Goal: Information Seeking & Learning: Learn about a topic

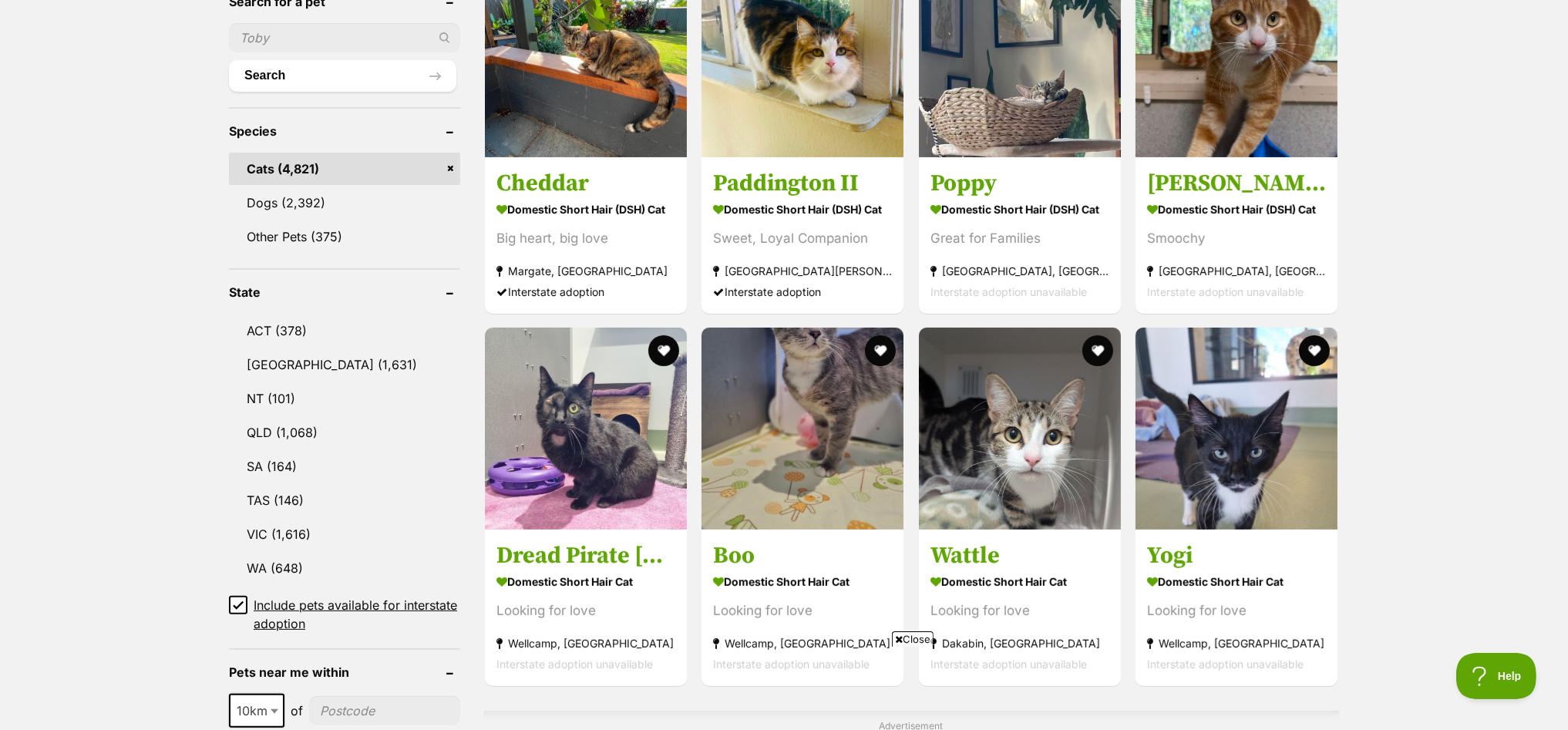
scroll to position [578, 0]
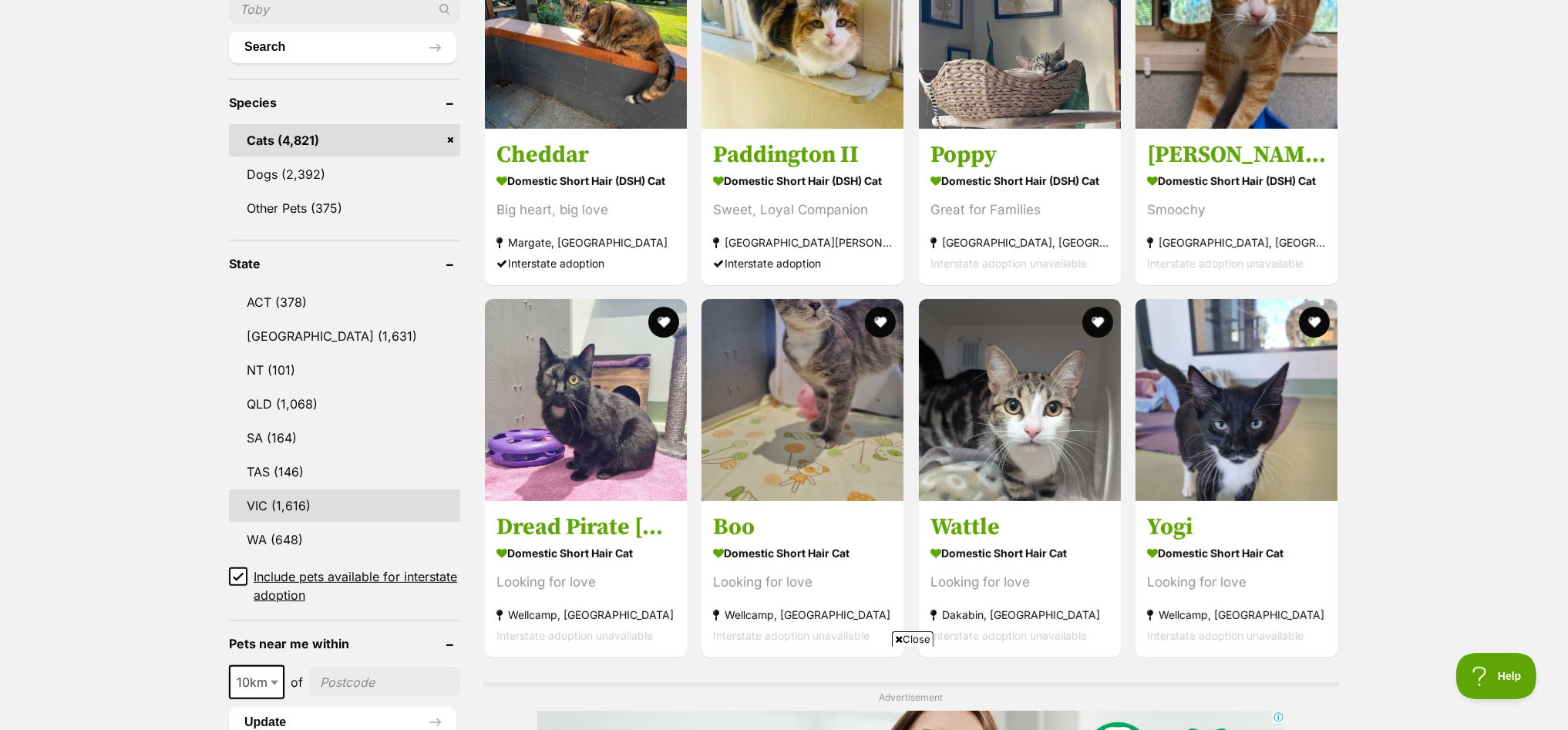
click at [278, 495] on link "VIC (1,616)" at bounding box center [344, 505] width 231 height 33
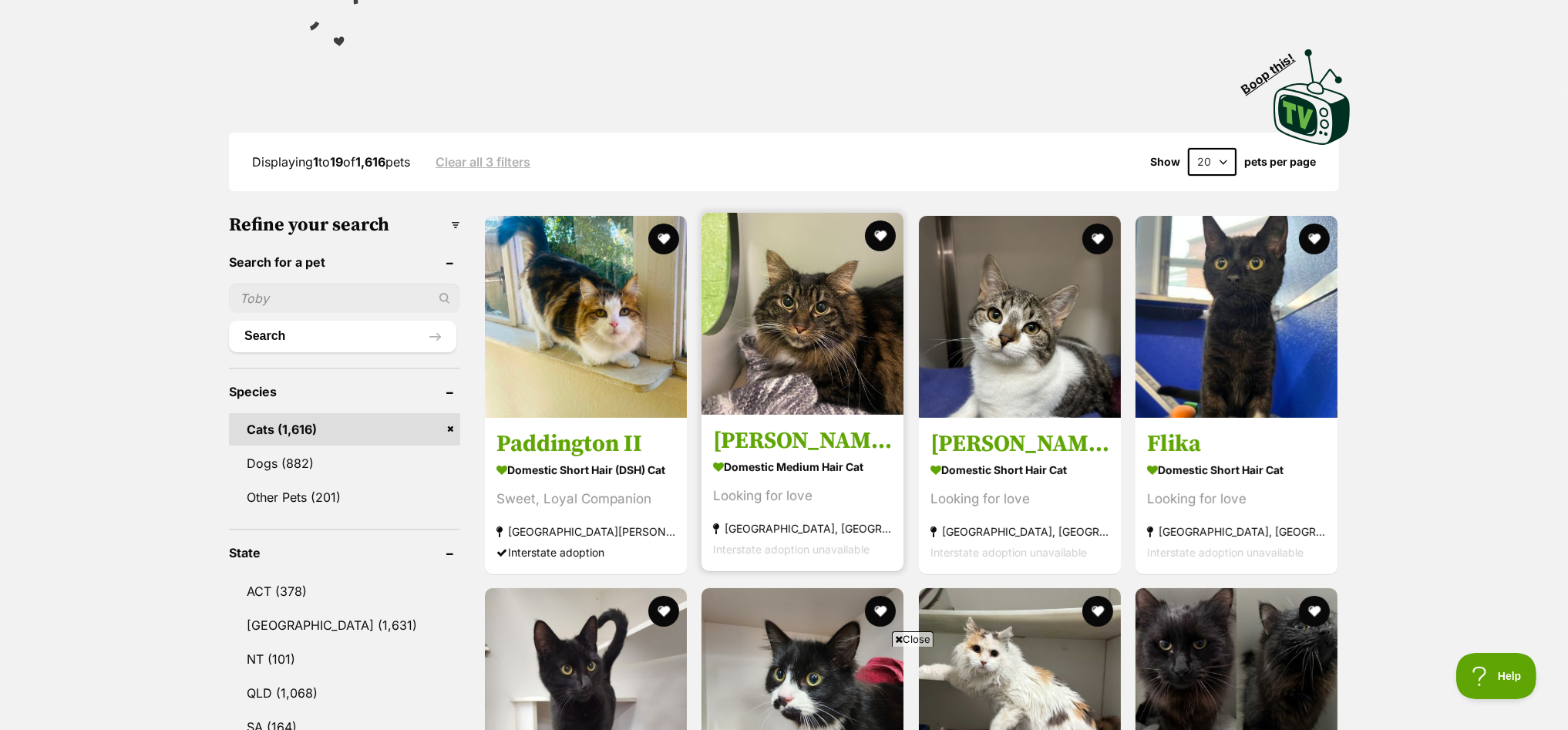
click at [815, 277] on img at bounding box center [802, 314] width 202 height 202
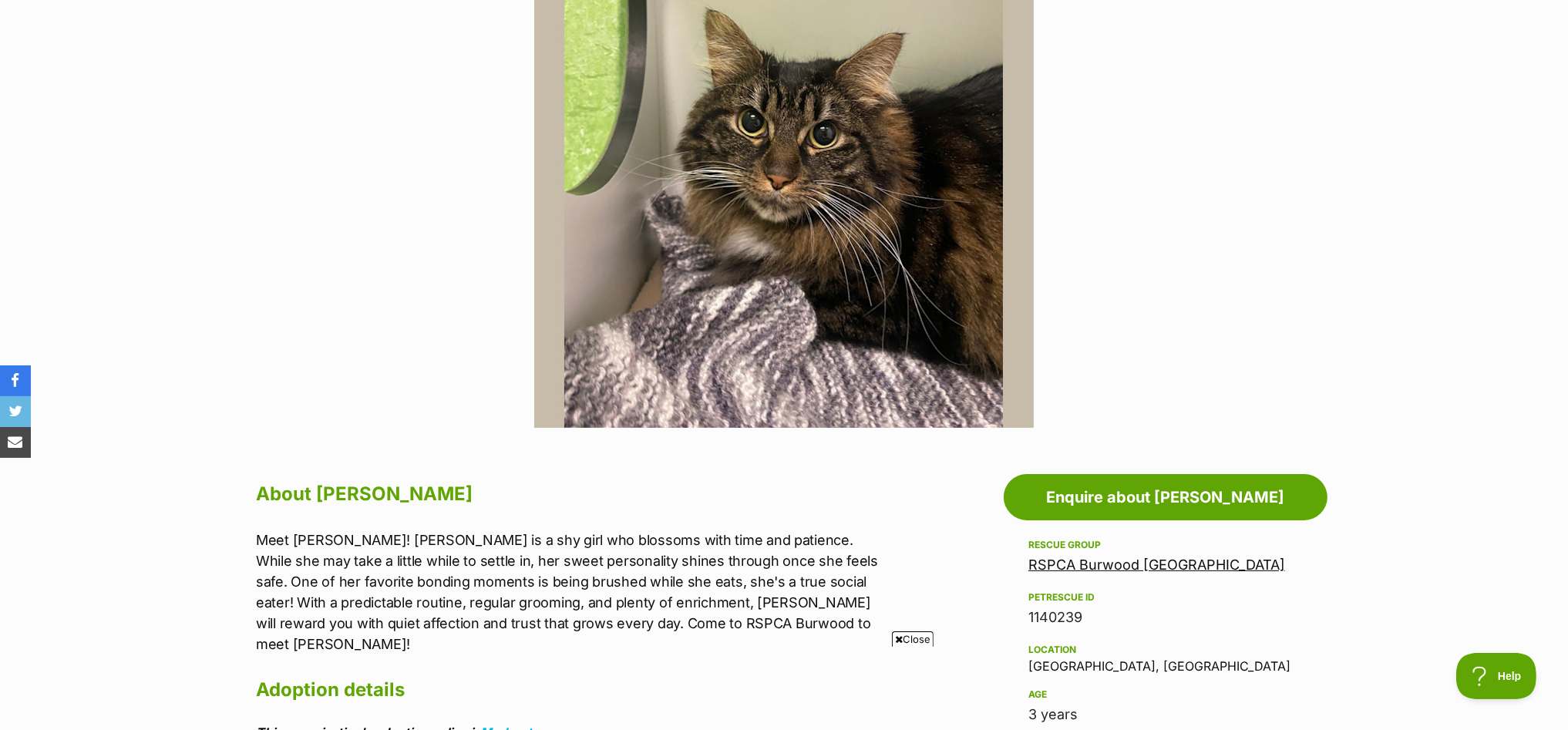
scroll to position [192, 0]
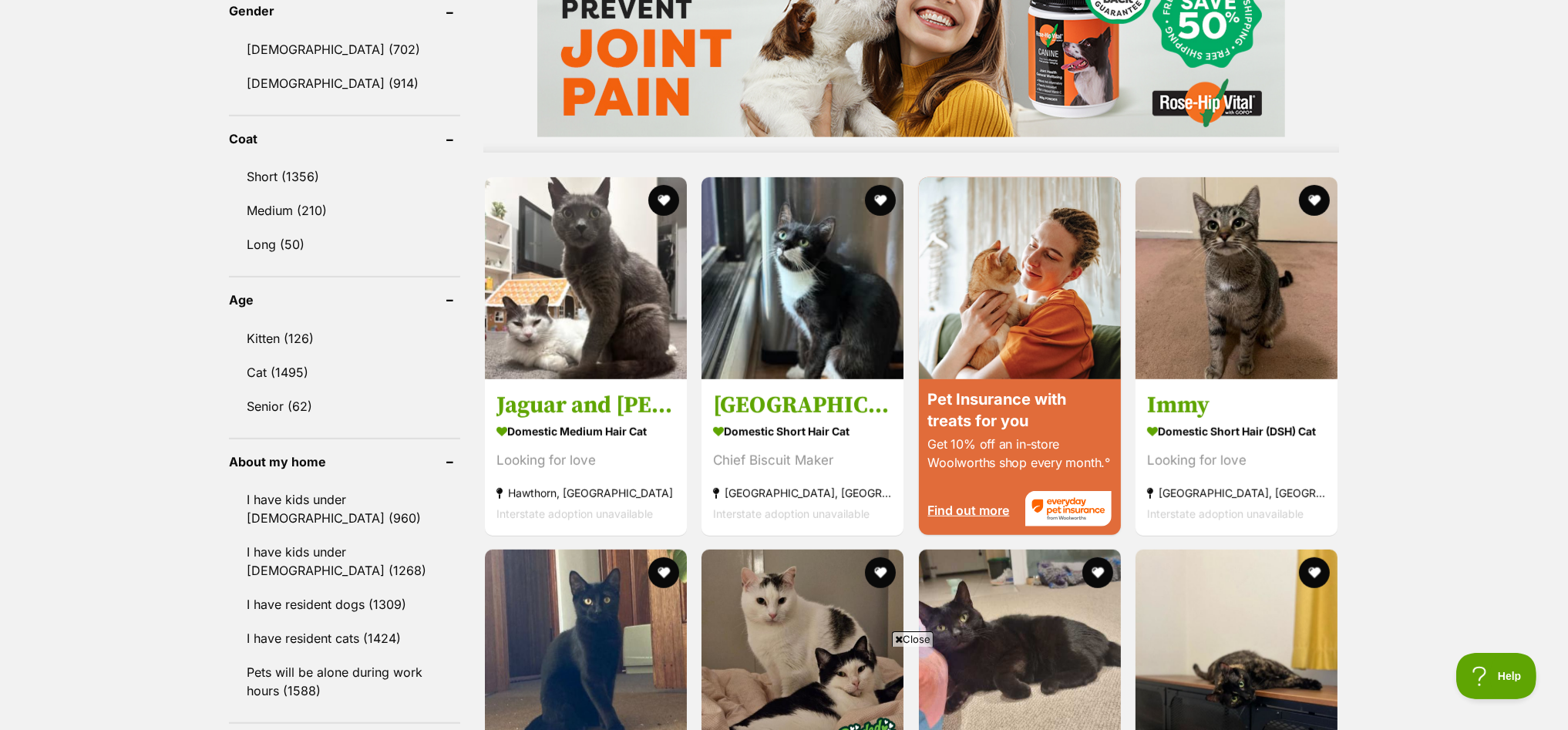
scroll to position [1348, 0]
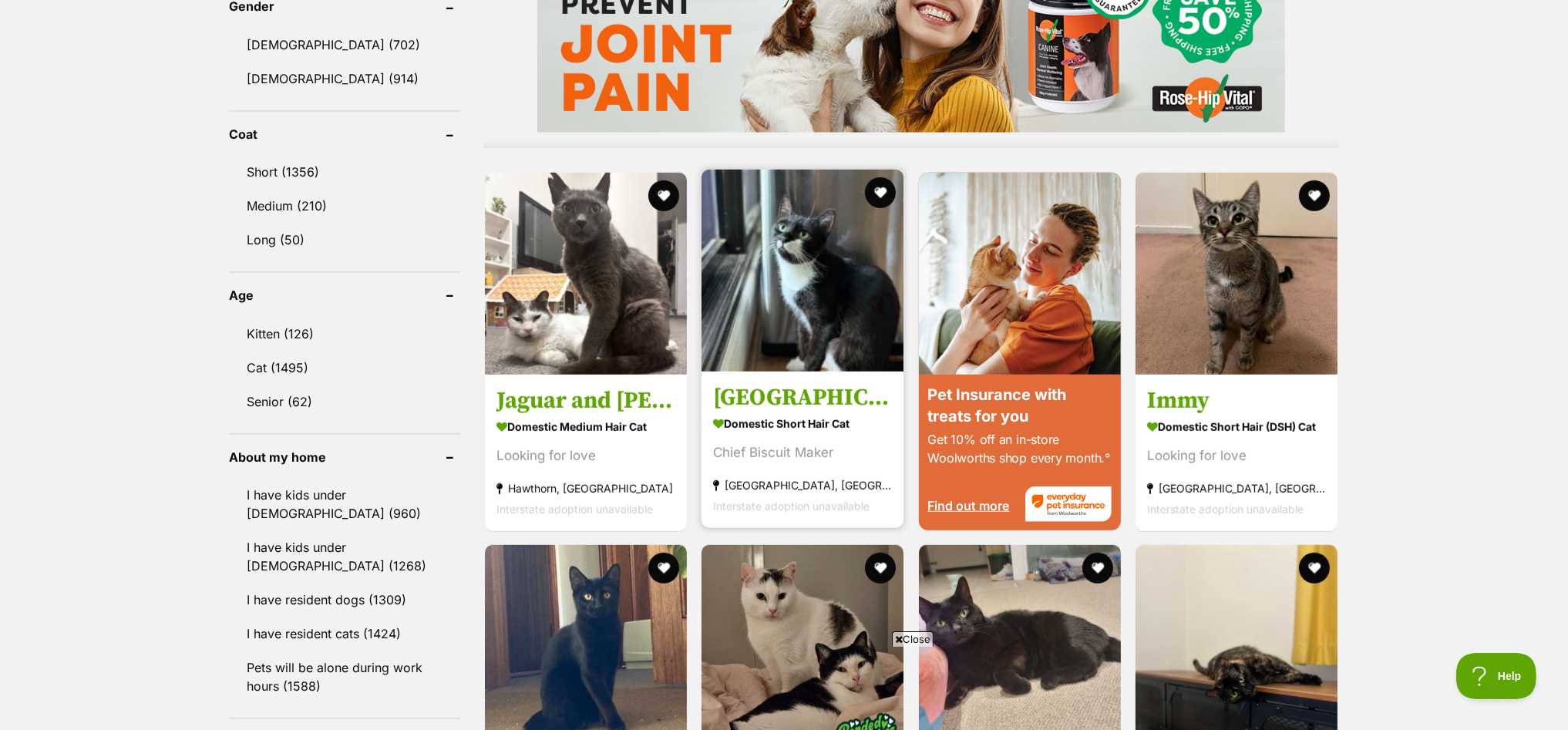
click at [779, 274] on img at bounding box center [802, 270] width 202 height 202
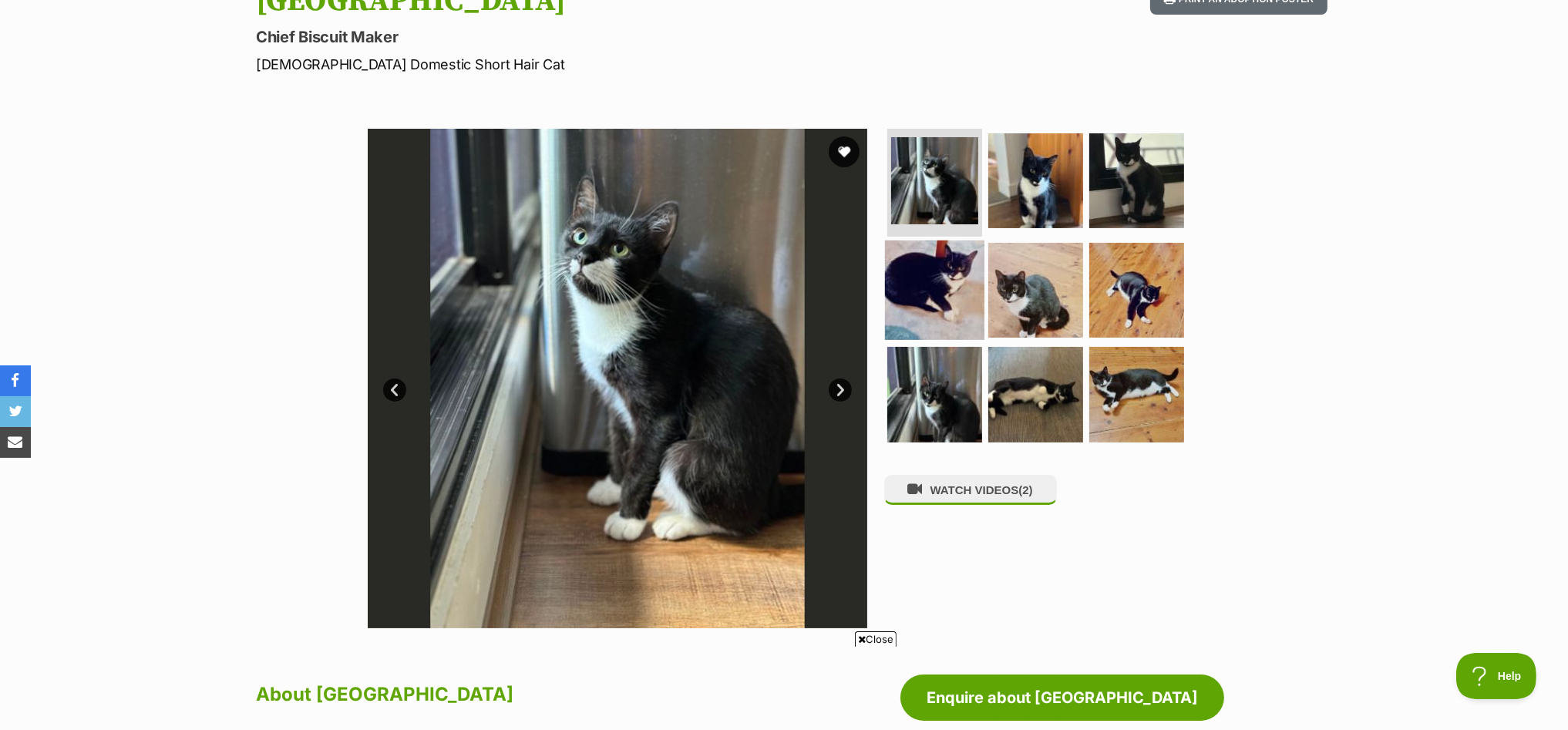
click at [932, 271] on img at bounding box center [935, 289] width 100 height 100
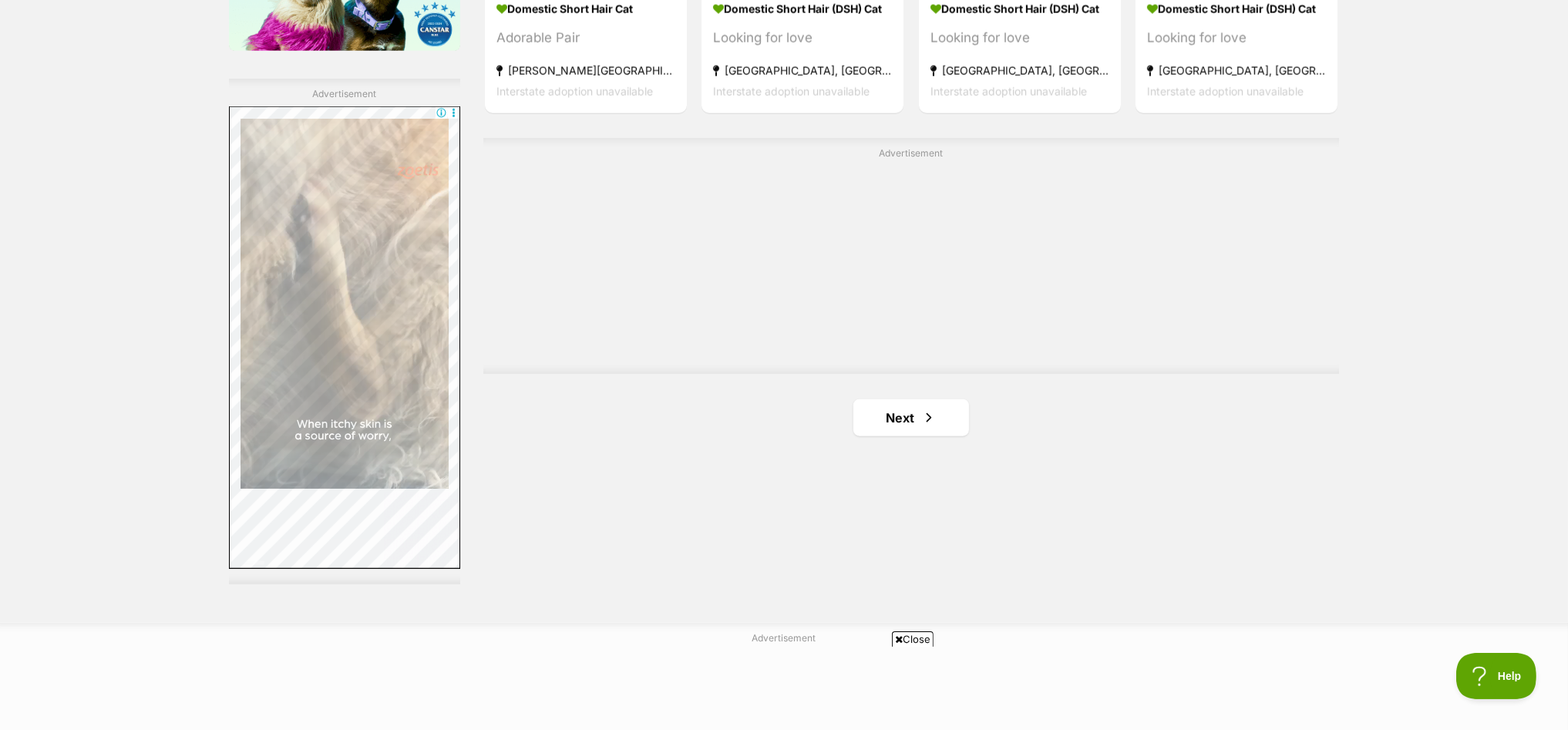
scroll to position [2698, 0]
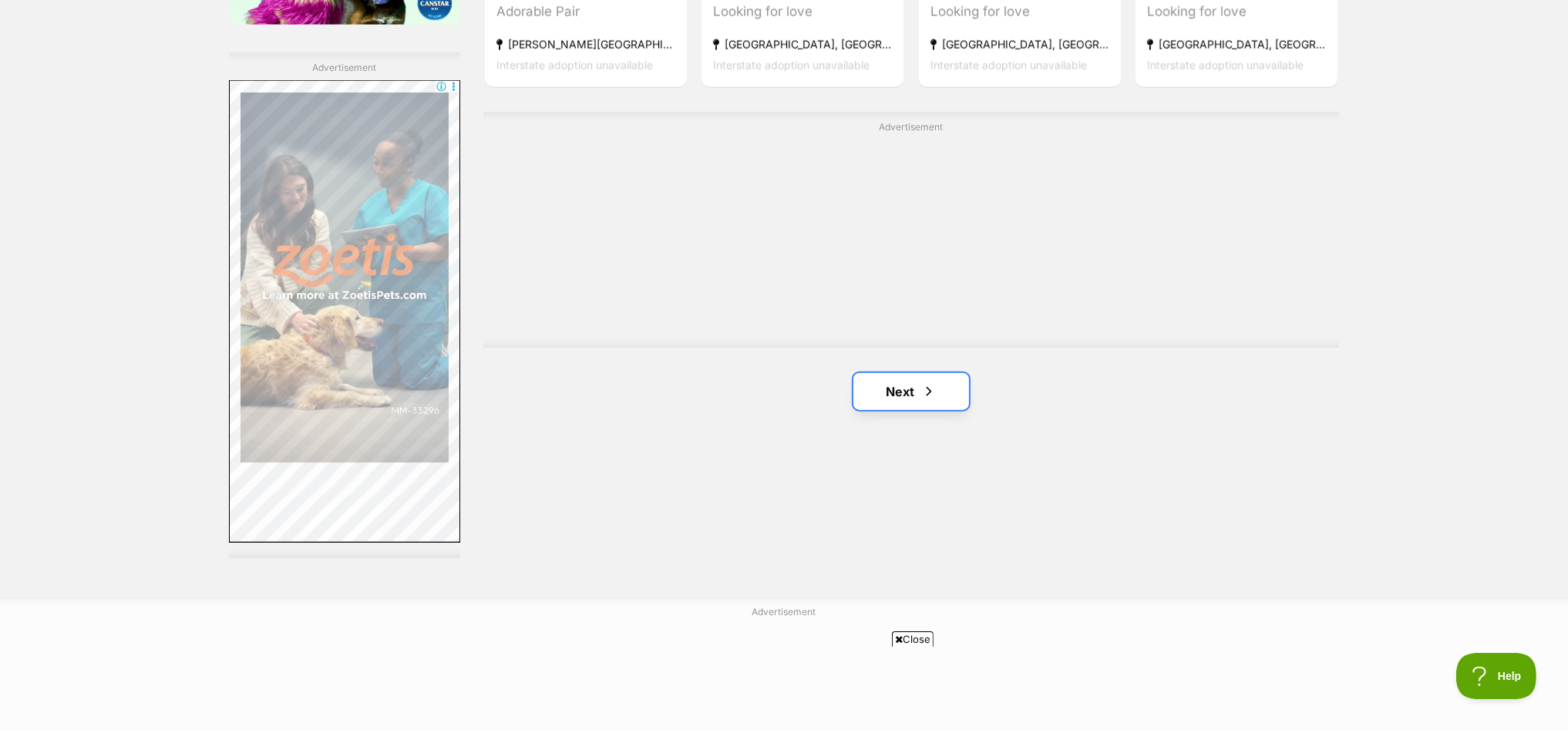
click at [895, 382] on link "Next" at bounding box center [911, 391] width 116 height 37
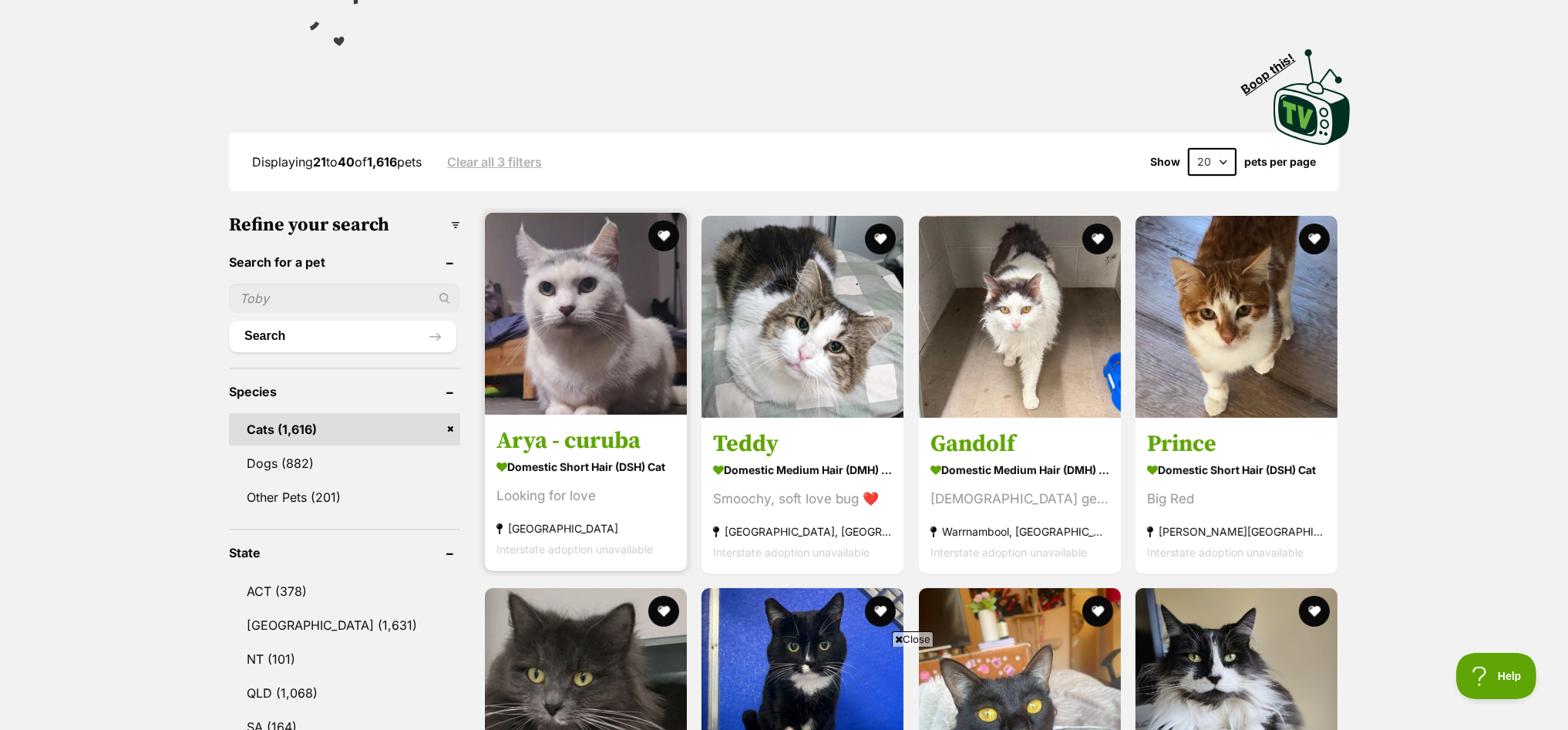
click at [553, 292] on img at bounding box center [586, 314] width 202 height 202
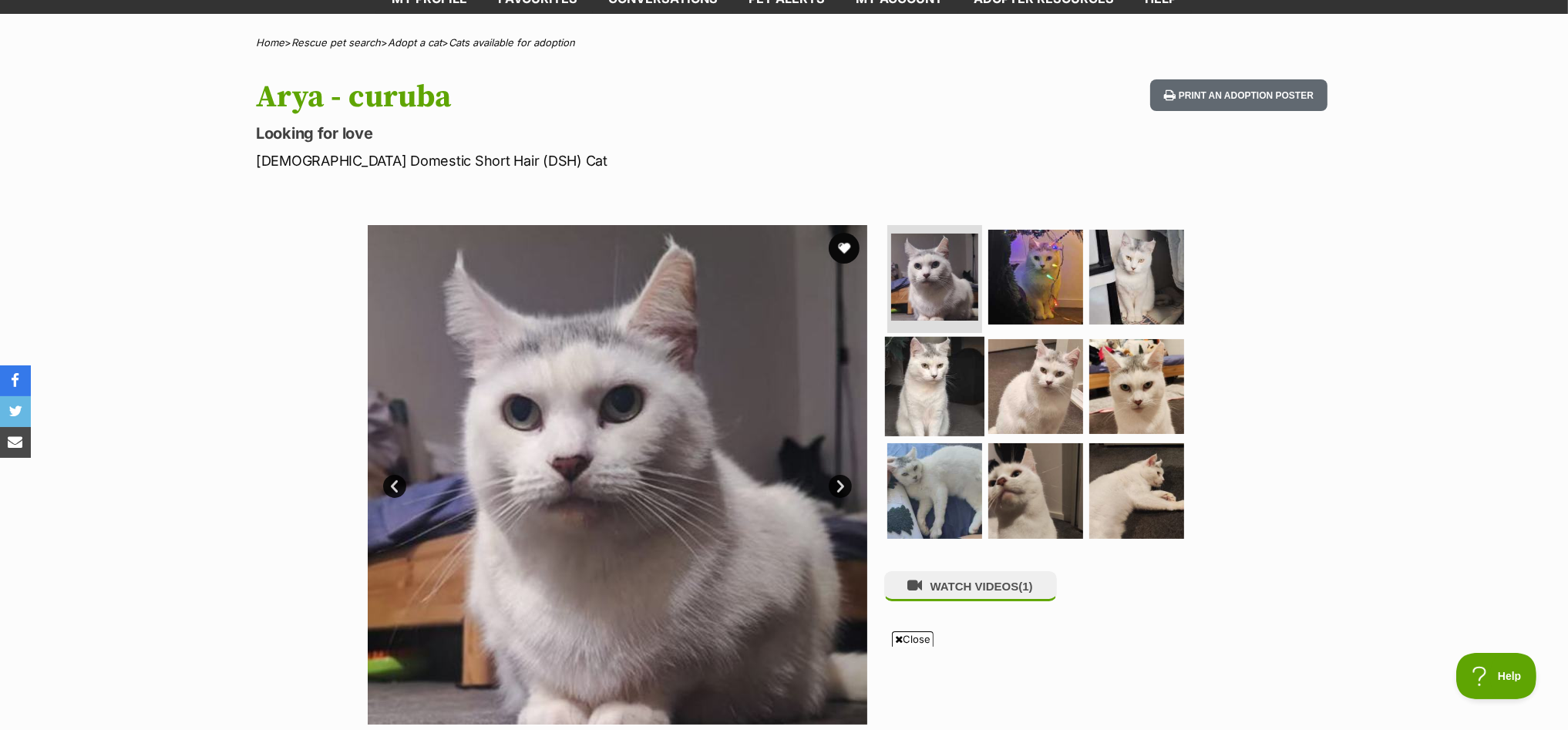
click at [931, 383] on img at bounding box center [935, 386] width 100 height 100
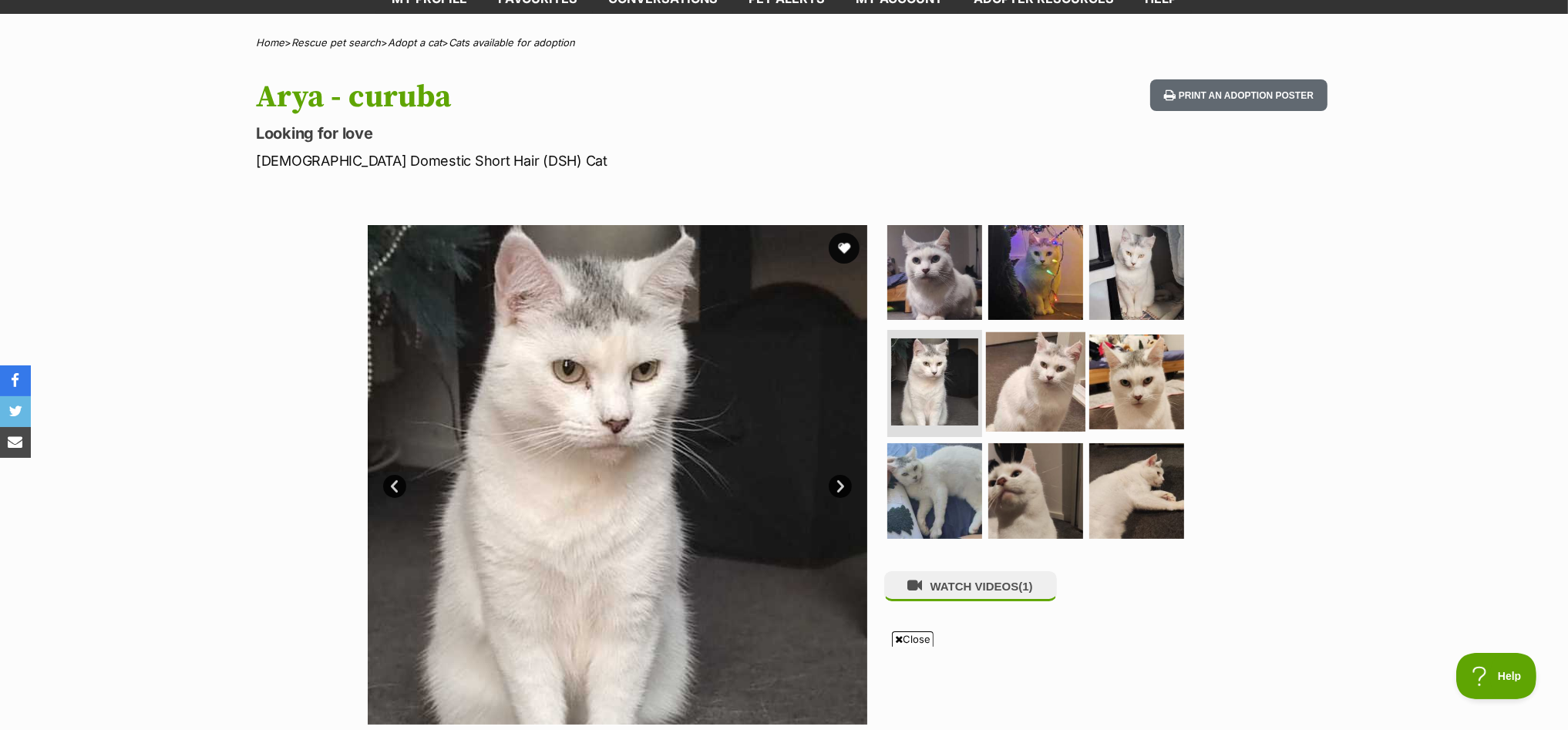
click at [1041, 385] on img at bounding box center [1036, 381] width 100 height 100
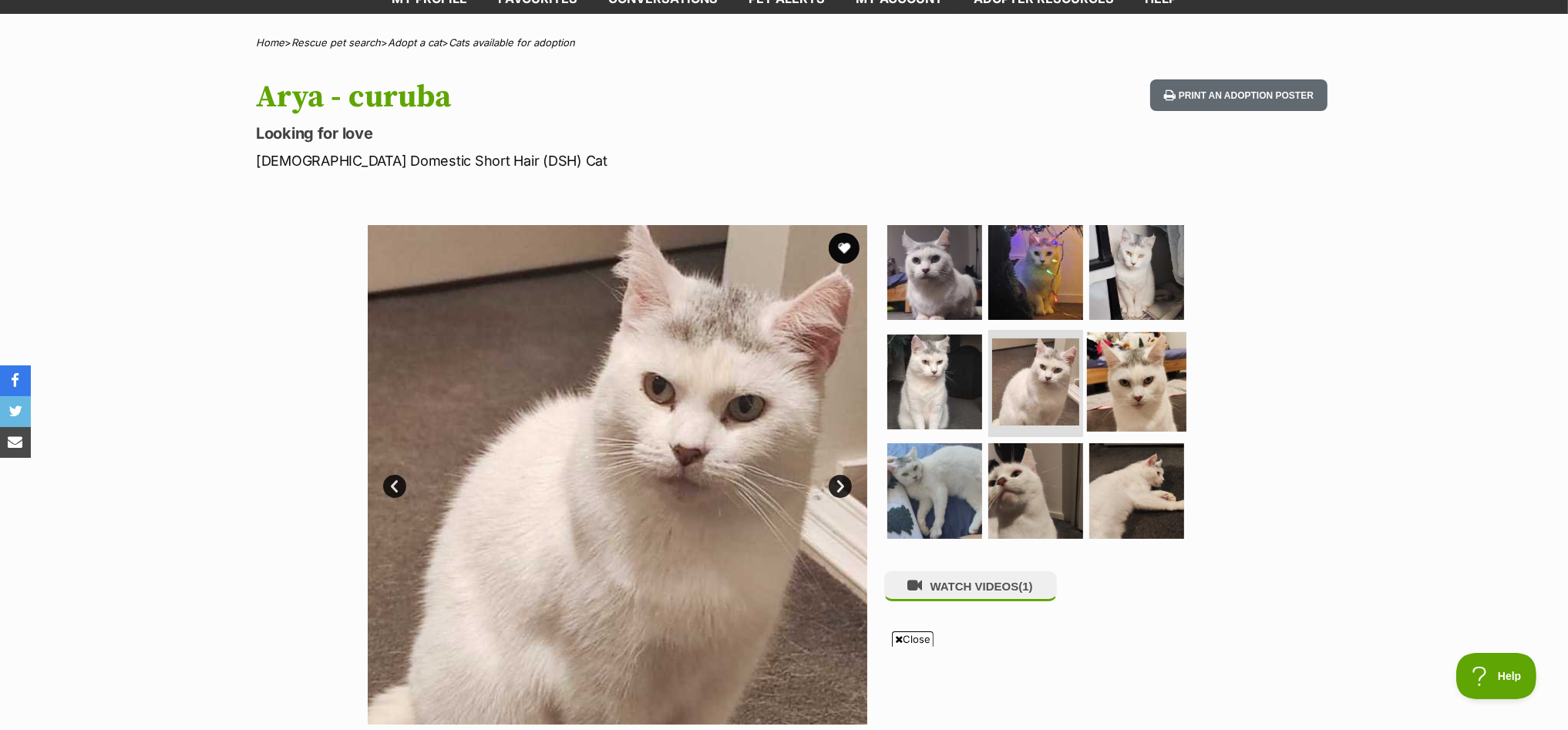
click at [1143, 382] on img at bounding box center [1137, 381] width 100 height 100
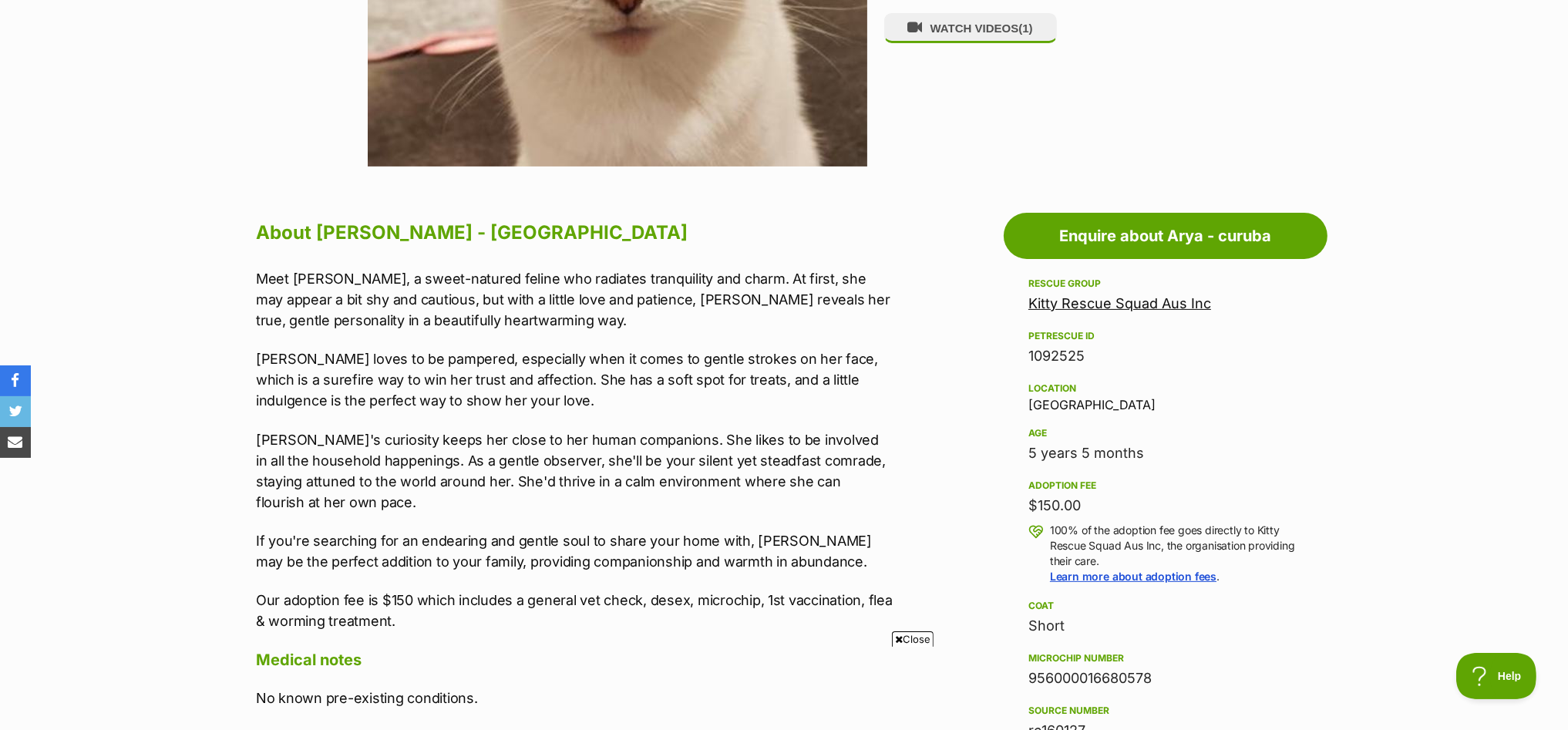
scroll to position [288, 0]
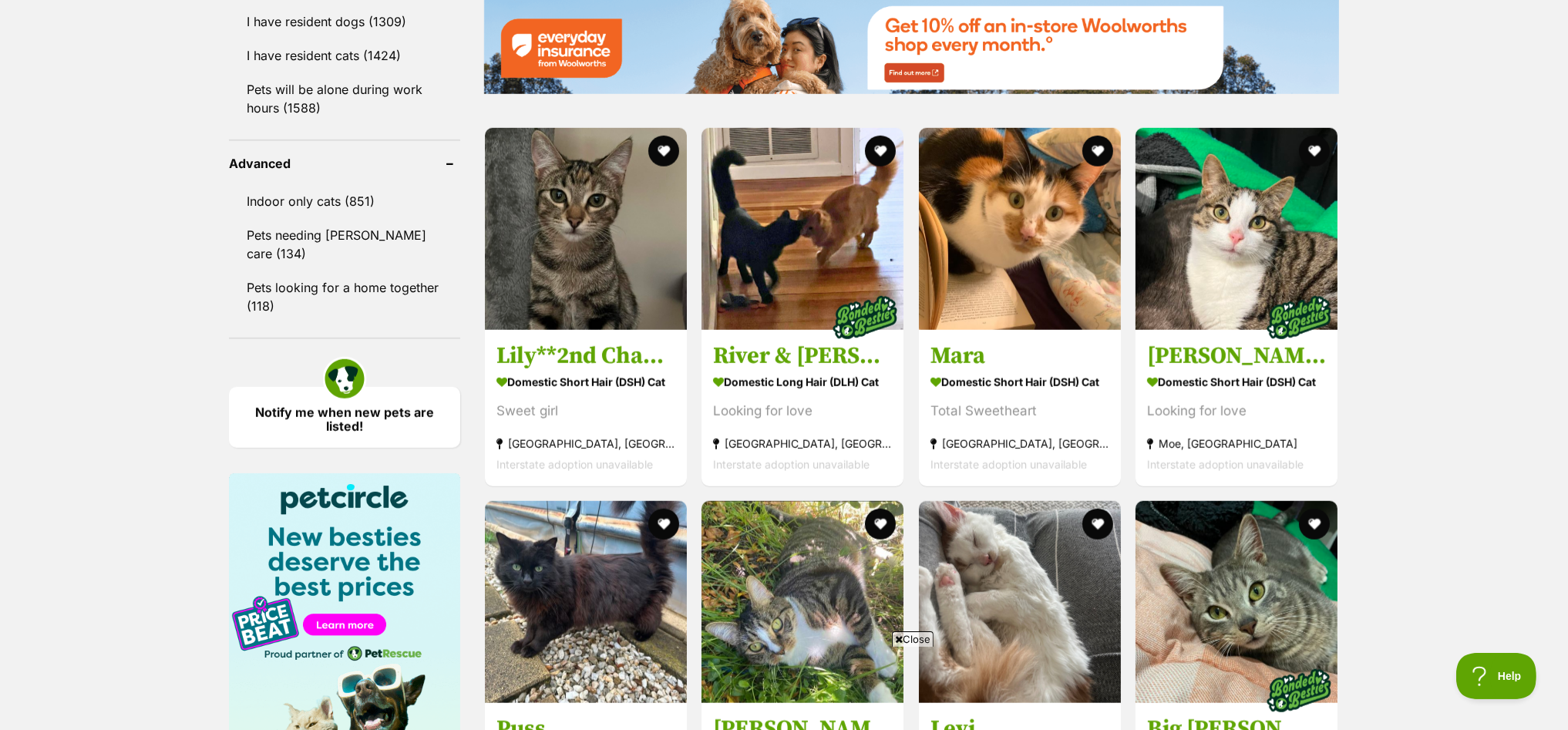
scroll to position [1541, 0]
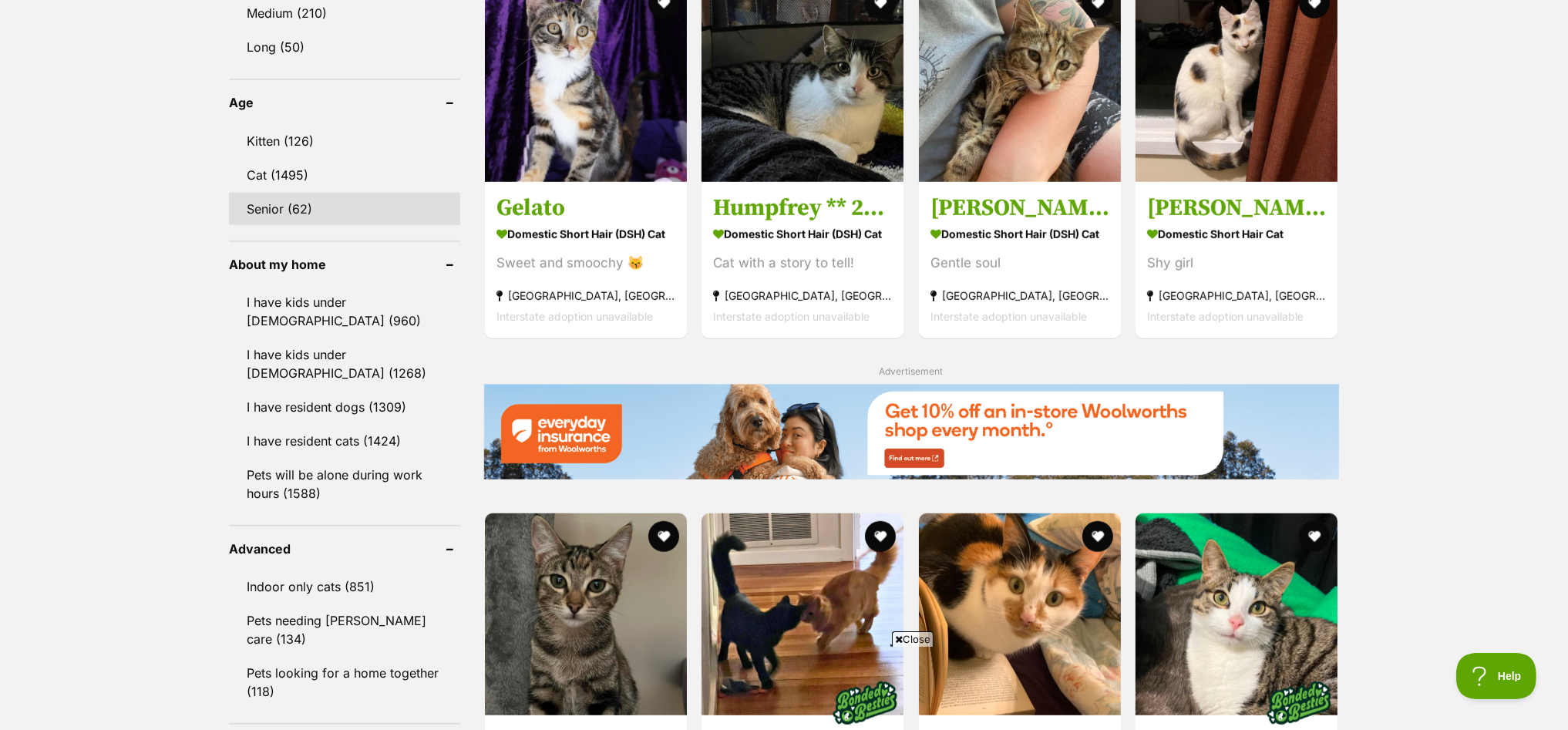
click at [289, 193] on link "Senior (62)" at bounding box center [344, 209] width 231 height 33
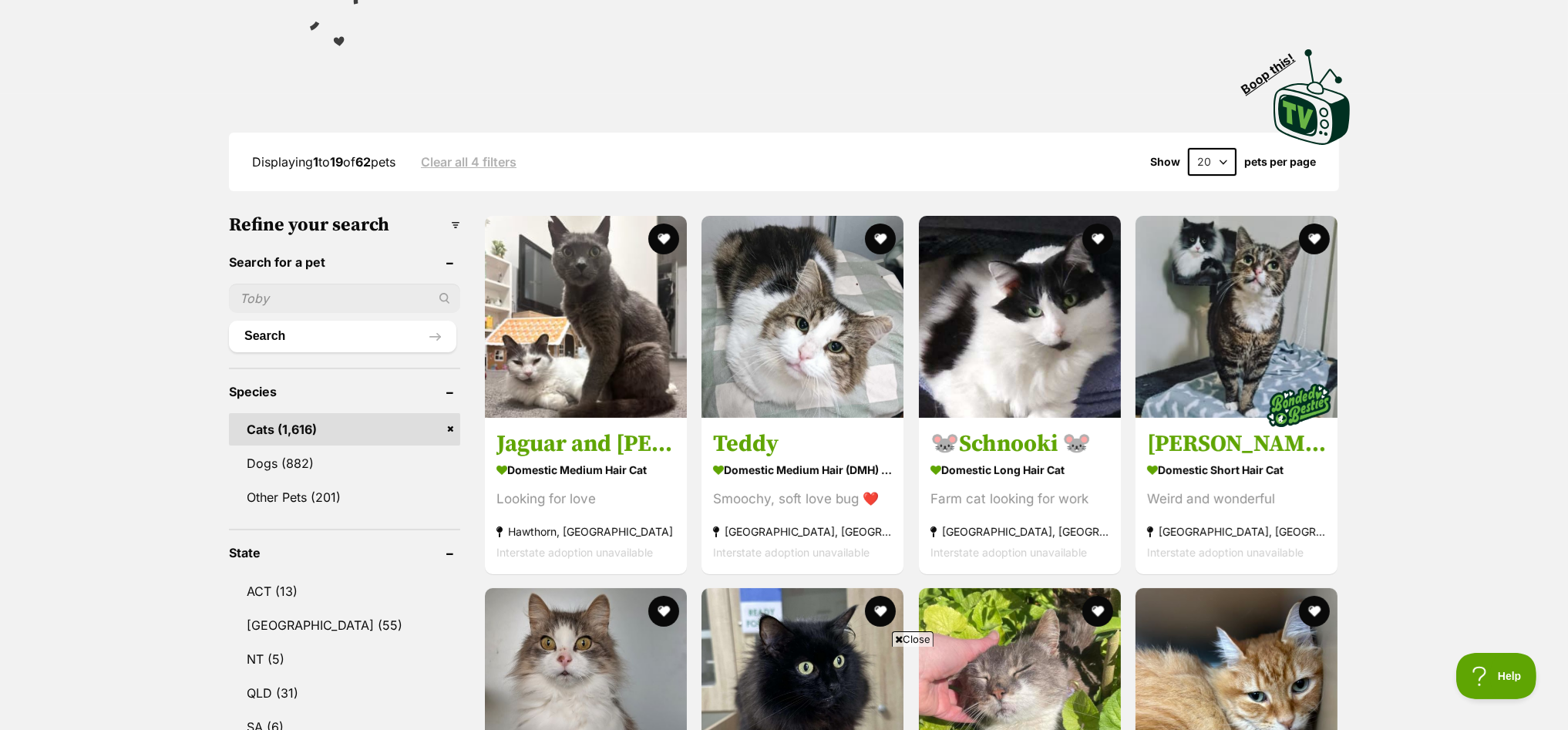
click at [924, 637] on span "Close" at bounding box center [913, 639] width 42 height 16
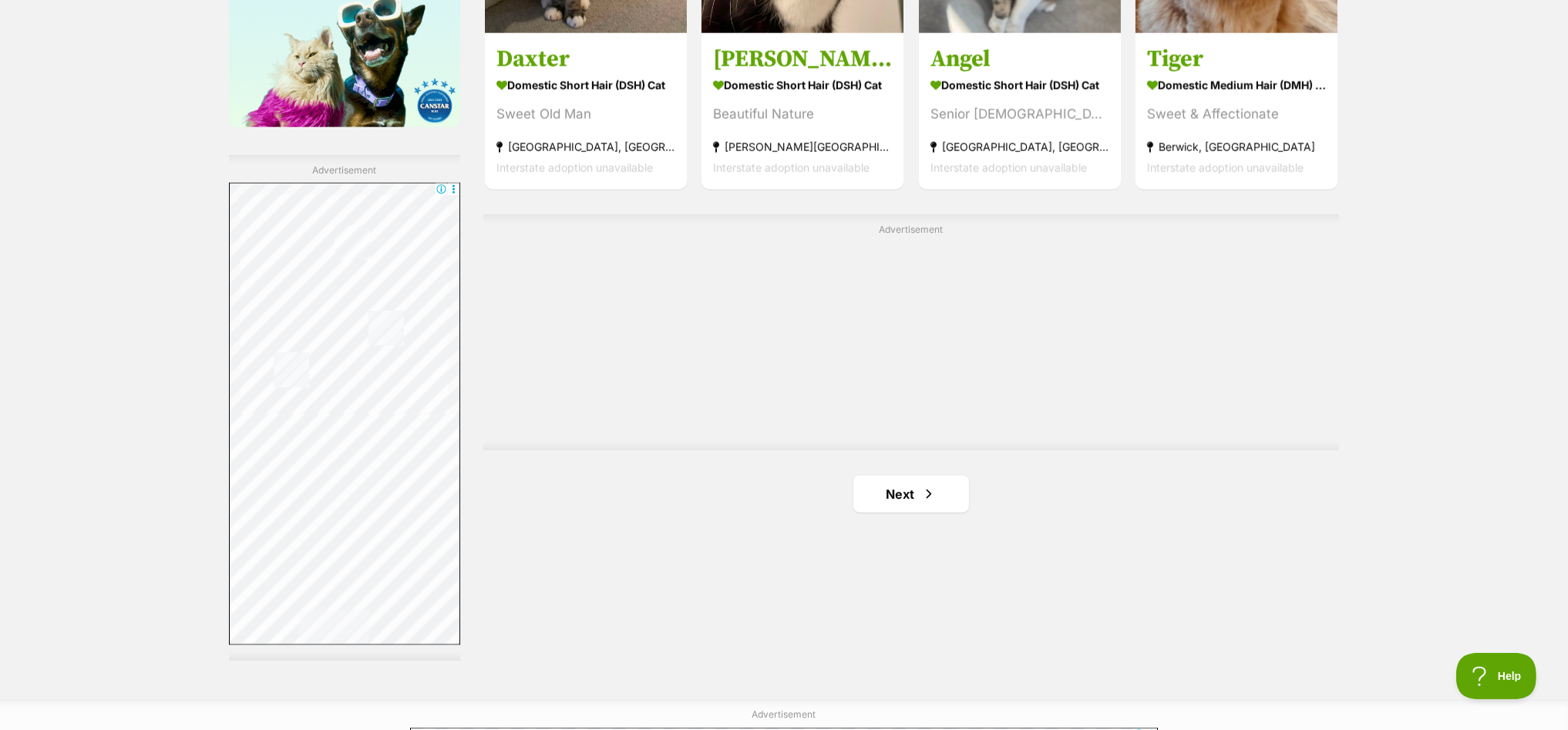
scroll to position [2601, 0]
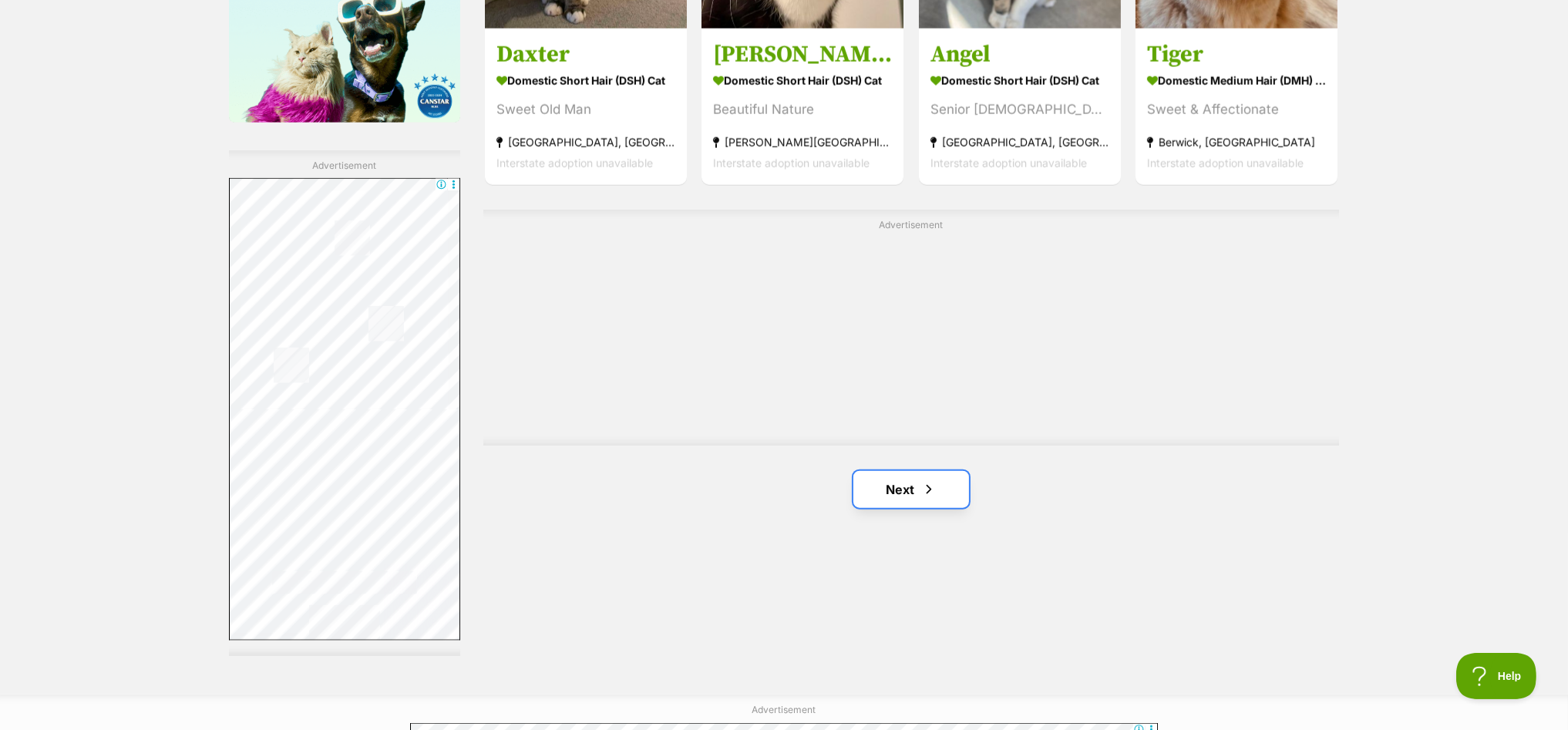
click at [887, 484] on link "Next" at bounding box center [911, 489] width 116 height 37
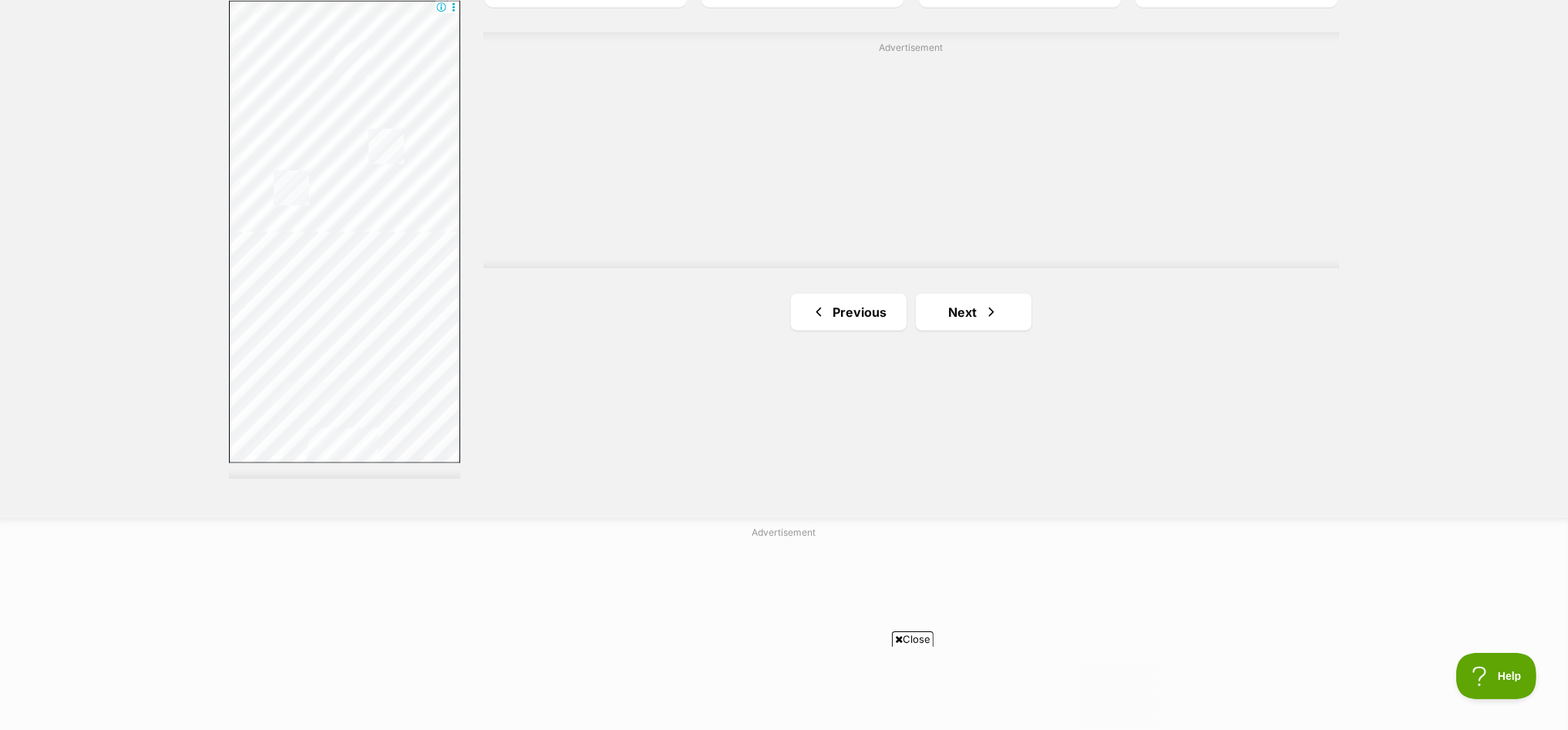
scroll to position [2793, 0]
click at [969, 292] on link "Next" at bounding box center [973, 296] width 116 height 37
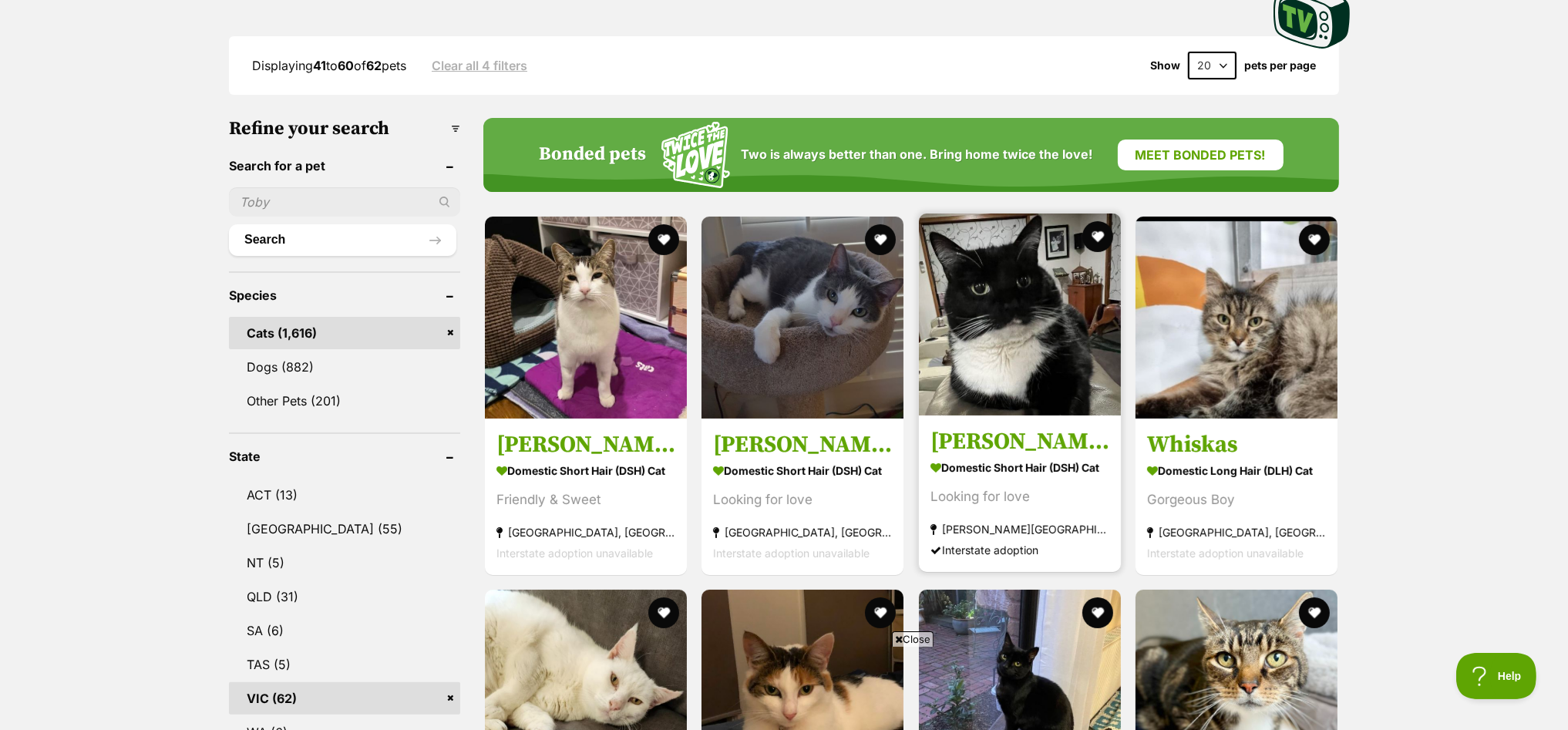
click at [1047, 292] on img at bounding box center [1020, 315] width 202 height 202
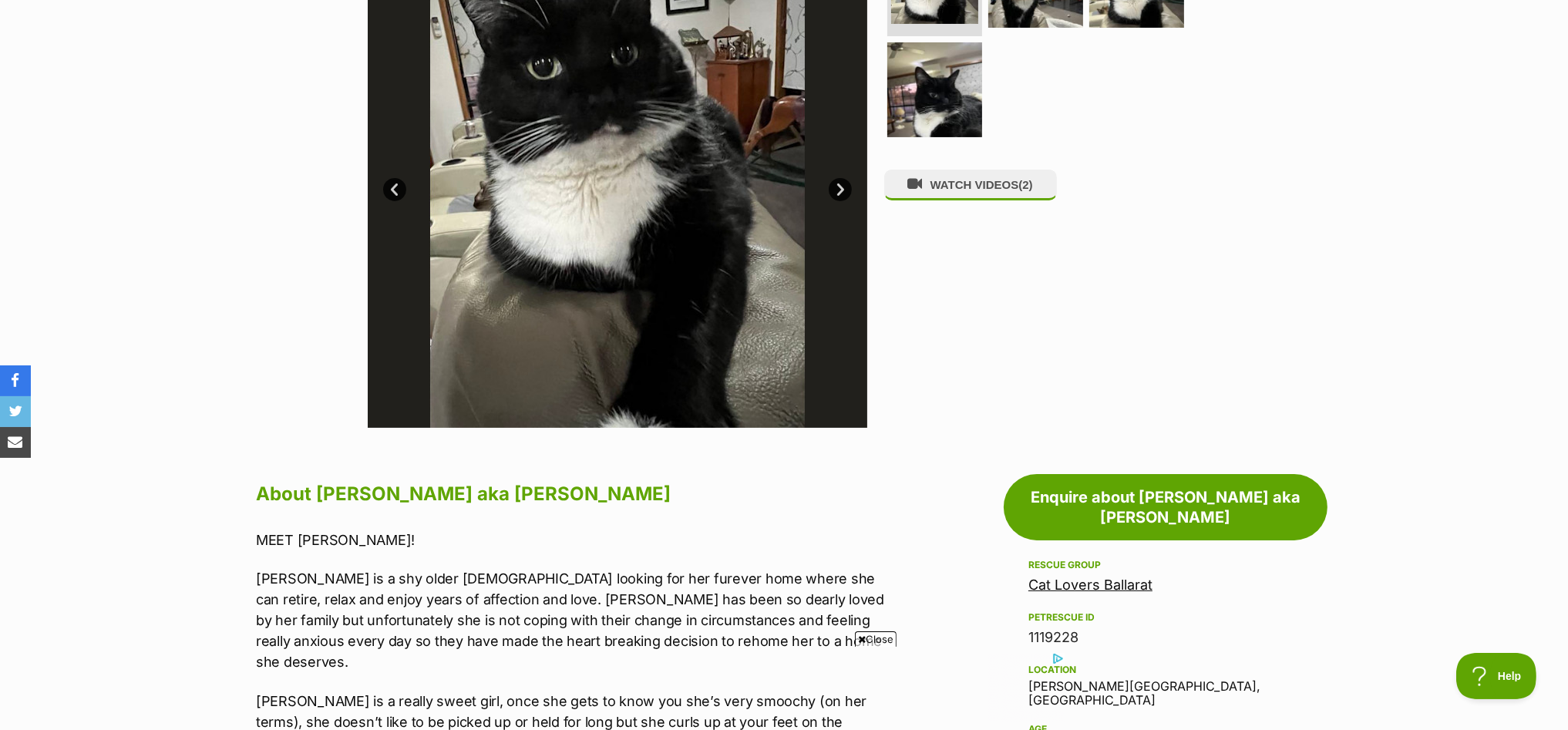
scroll to position [192, 0]
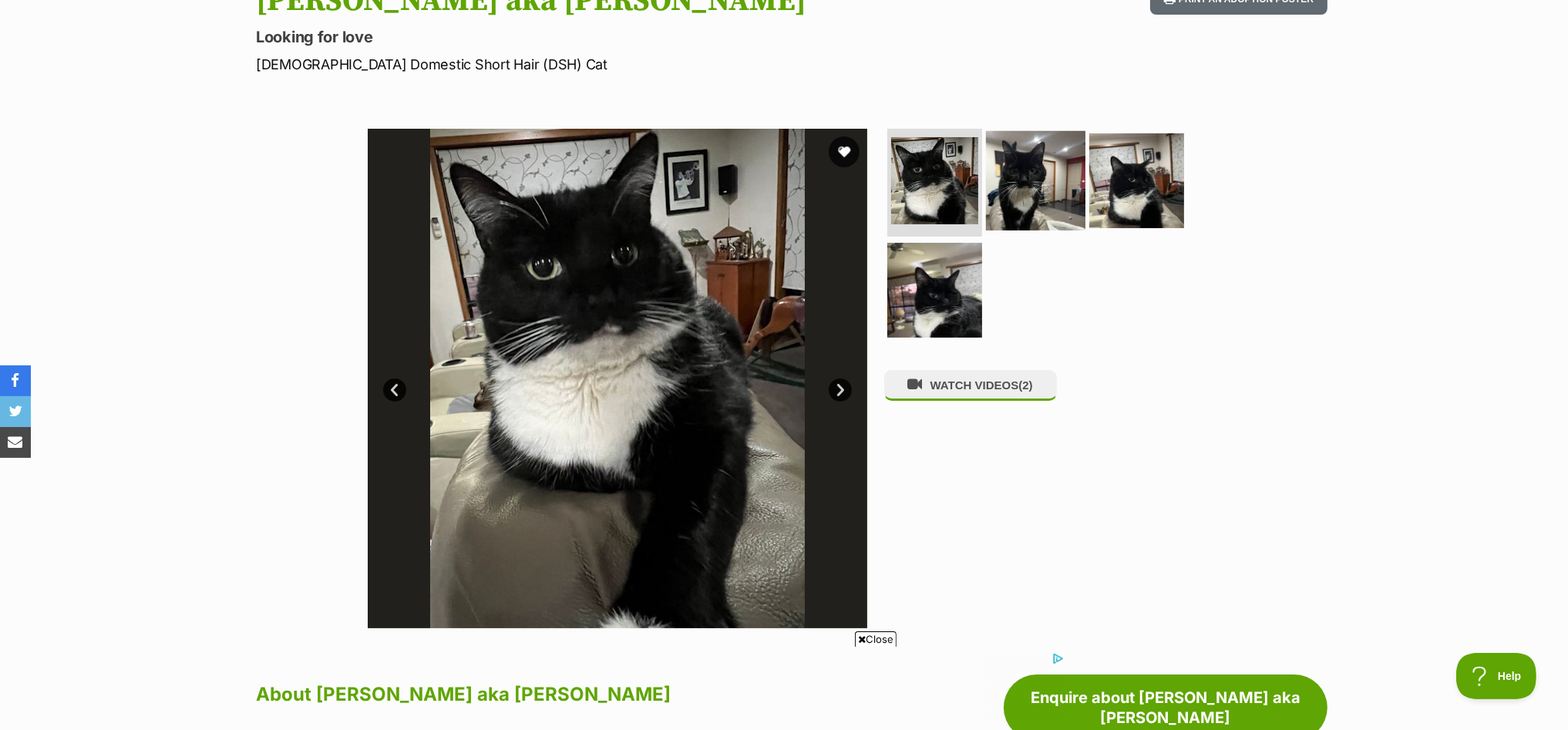
click at [1033, 180] on img at bounding box center [1036, 180] width 100 height 100
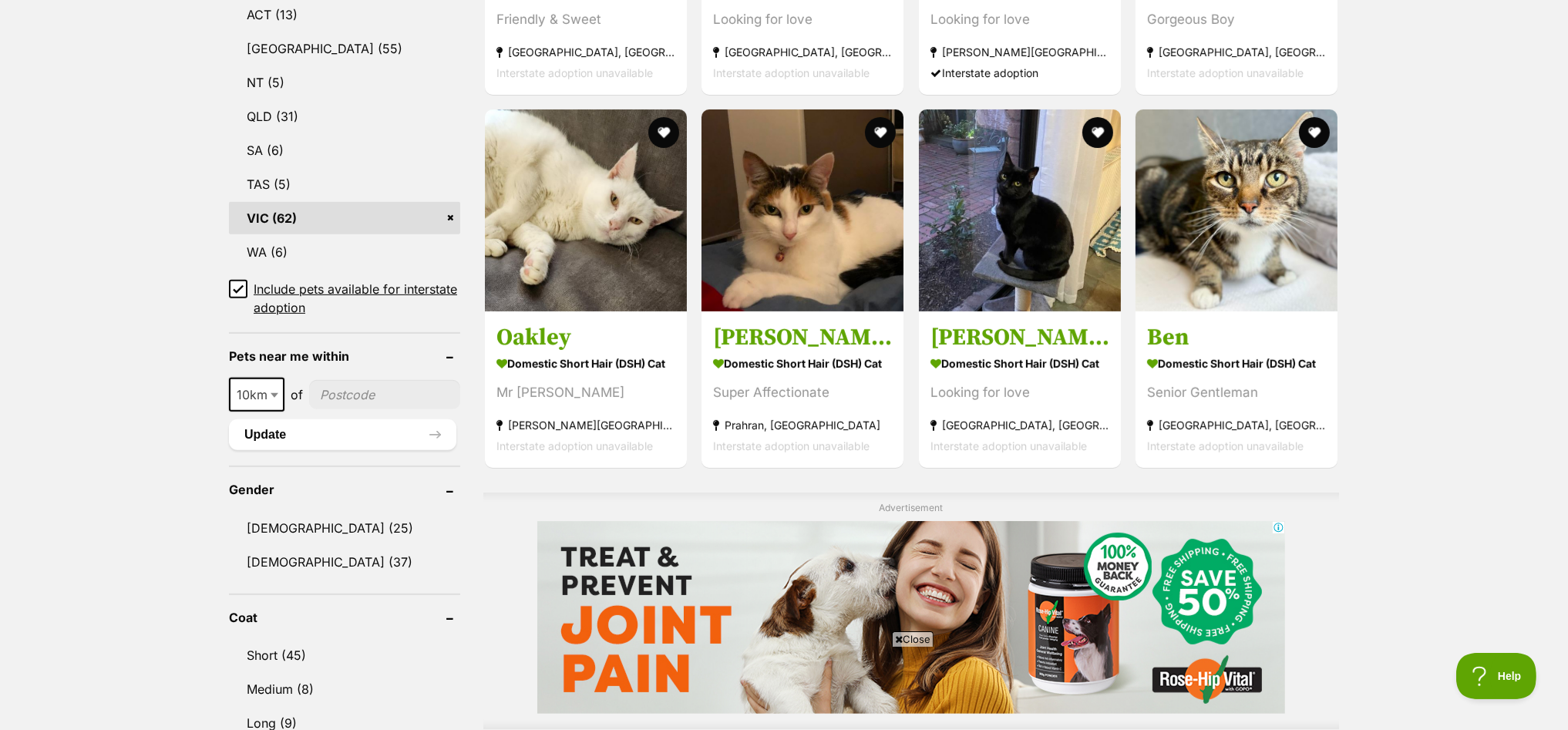
scroll to position [867, 0]
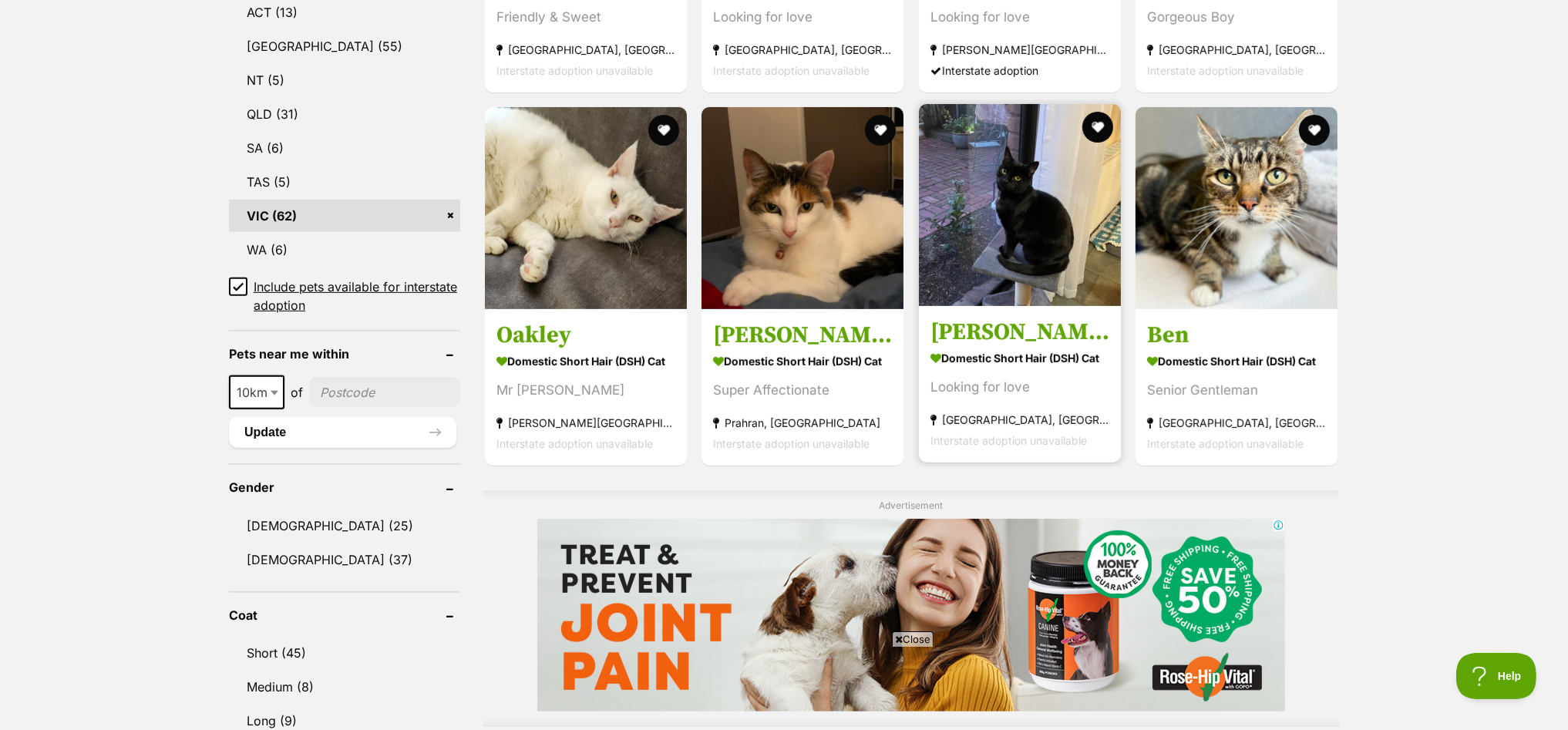
click at [1036, 207] on img at bounding box center [1020, 205] width 202 height 202
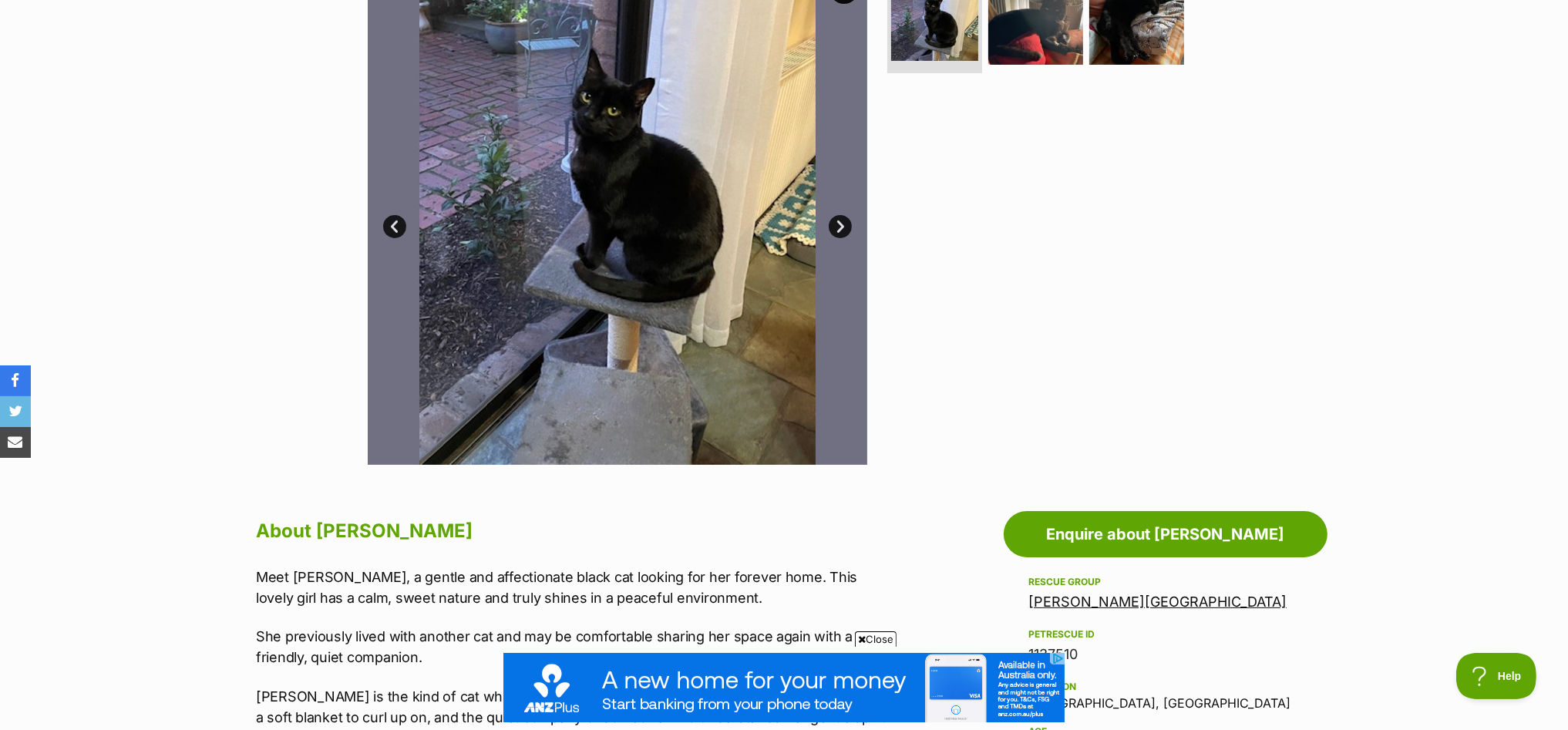
scroll to position [192, 0]
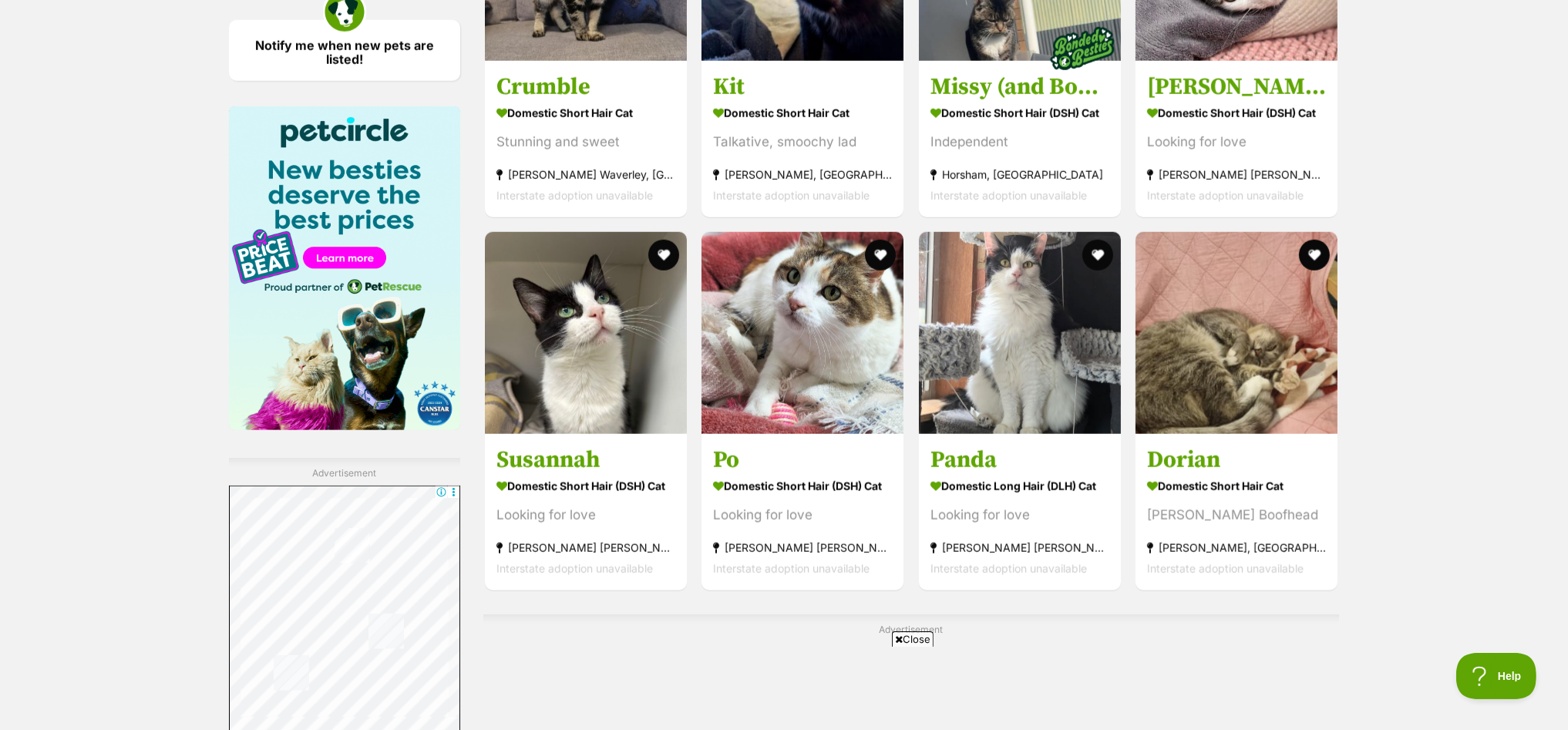
scroll to position [2305, 0]
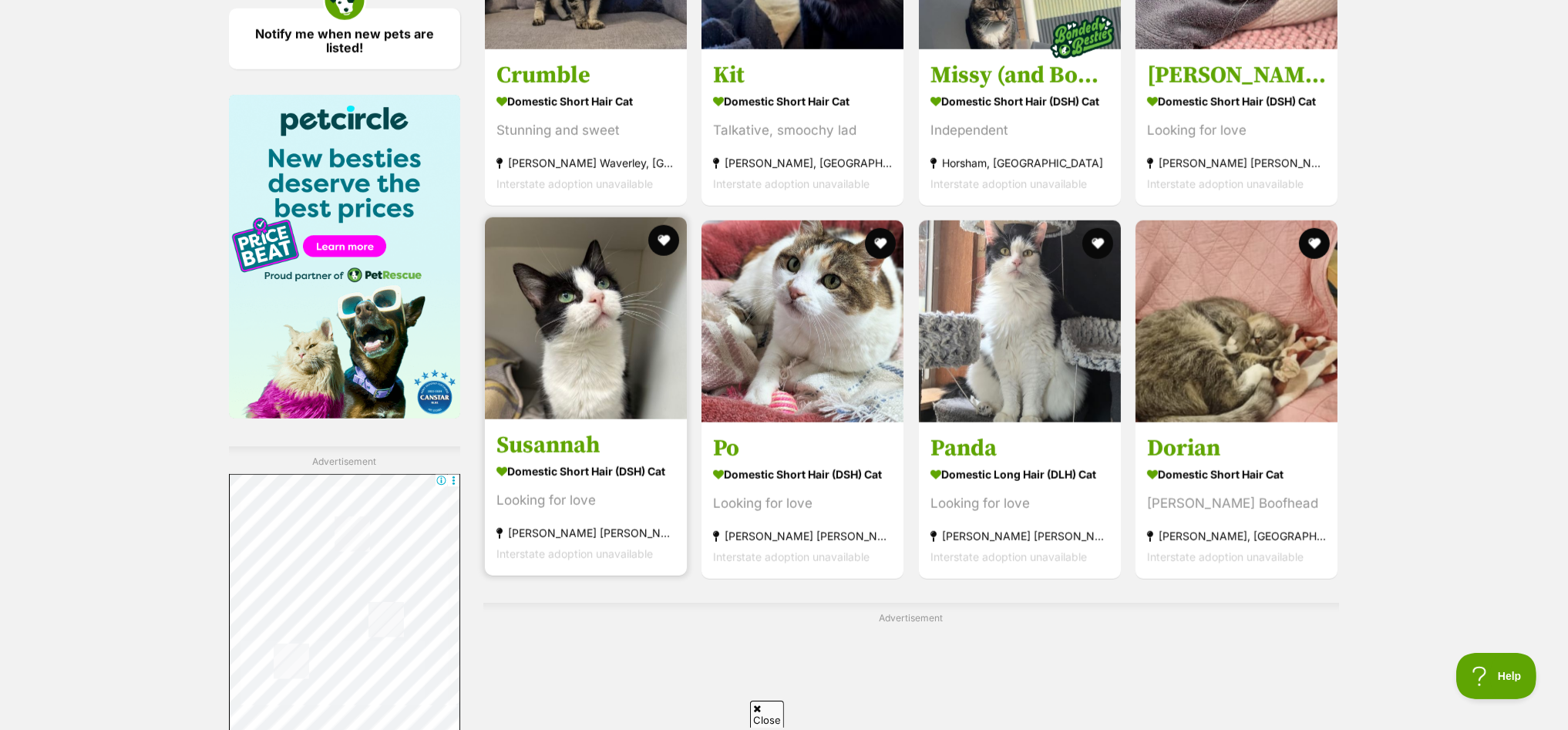
click at [543, 304] on img at bounding box center [586, 319] width 202 height 202
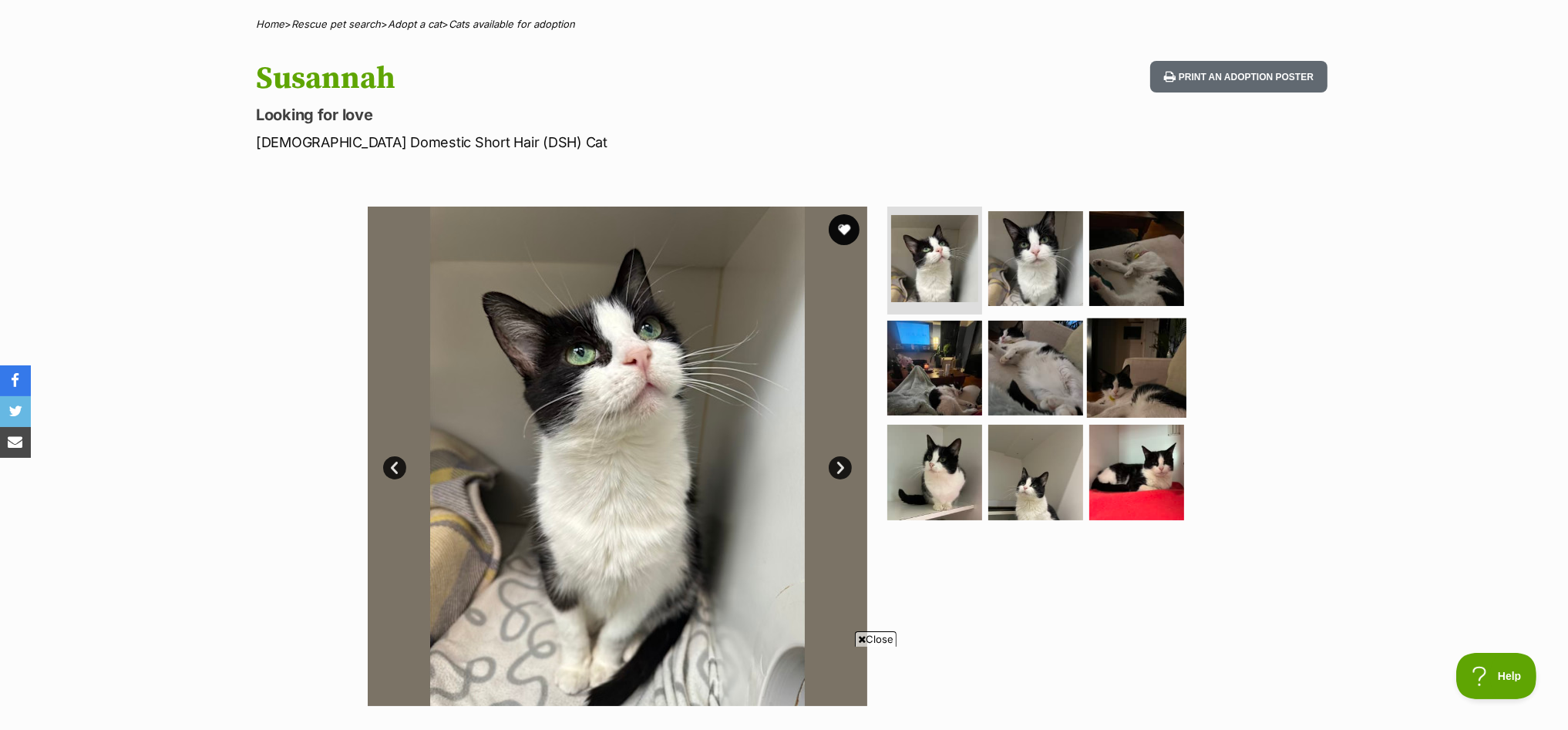
scroll to position [96, 0]
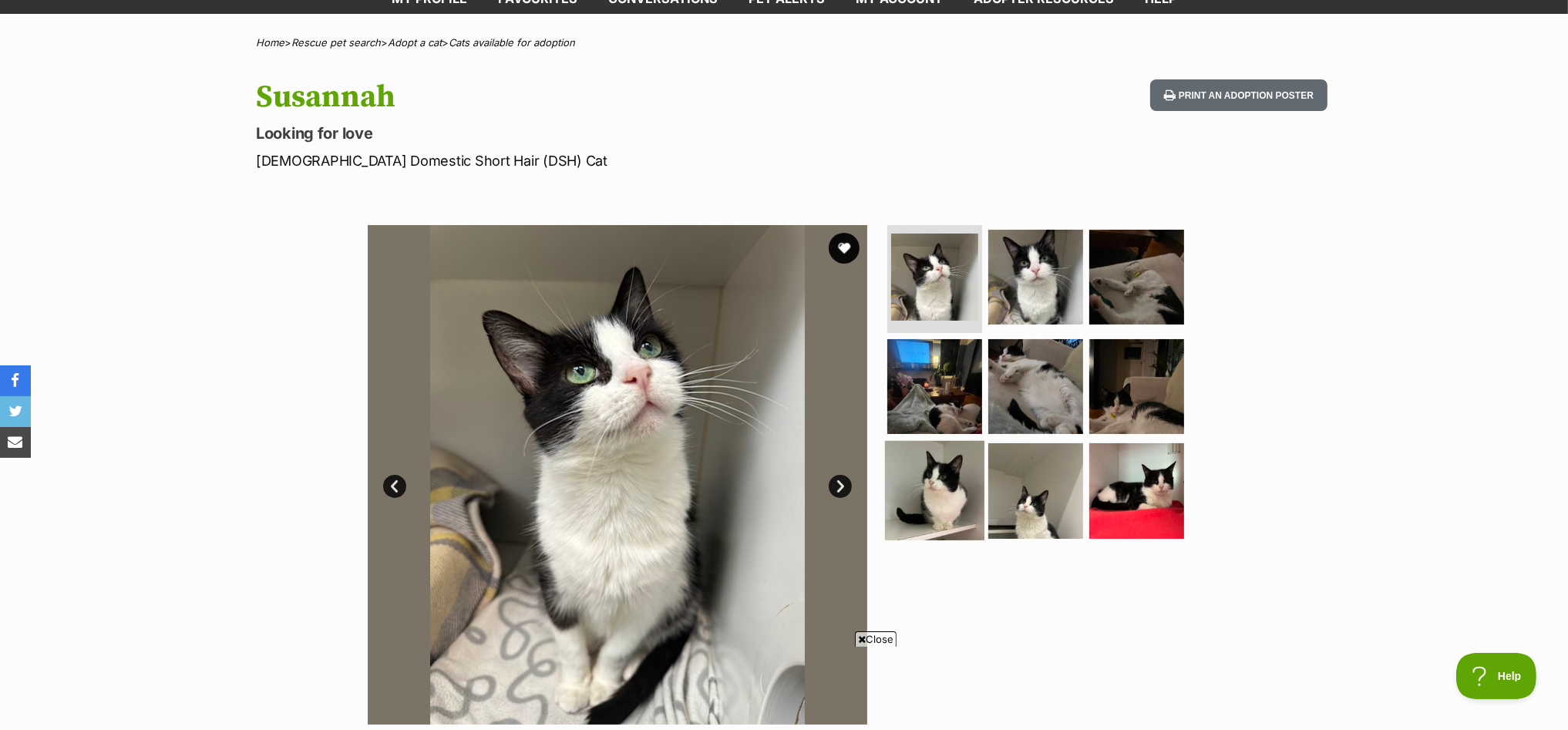
click at [936, 474] on img at bounding box center [935, 491] width 100 height 100
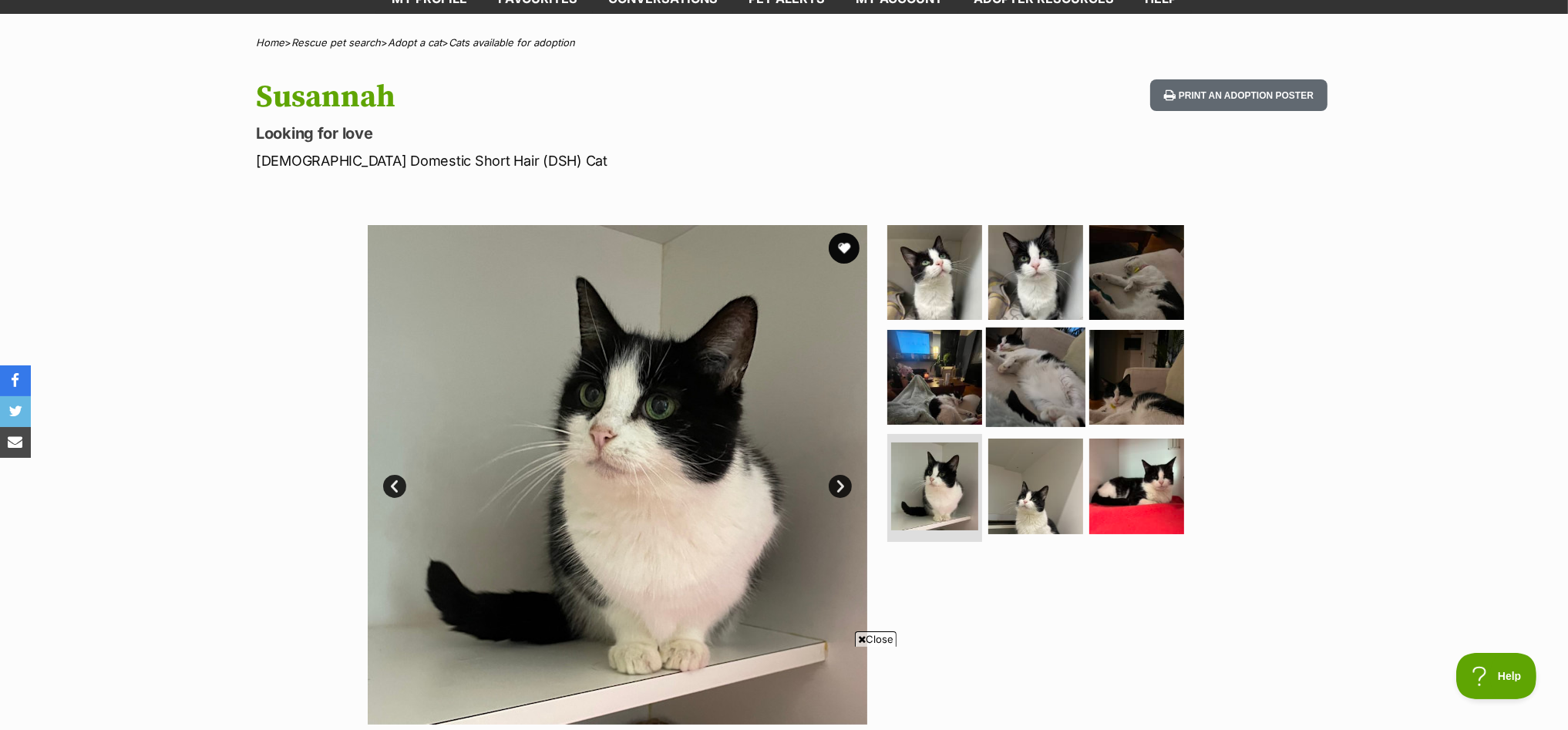
click at [1033, 362] on img at bounding box center [1036, 376] width 100 height 100
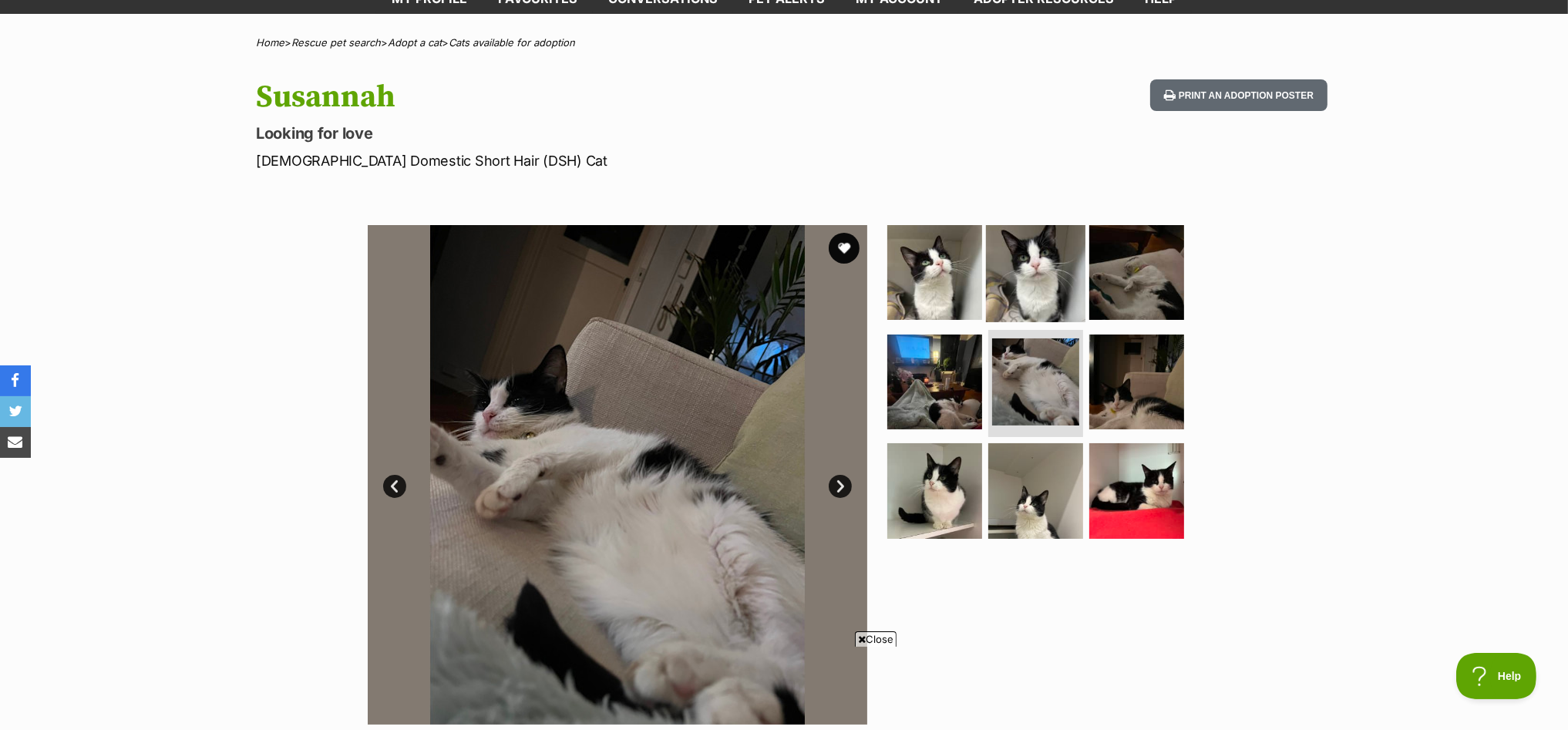
click at [1031, 266] on img at bounding box center [1036, 272] width 100 height 100
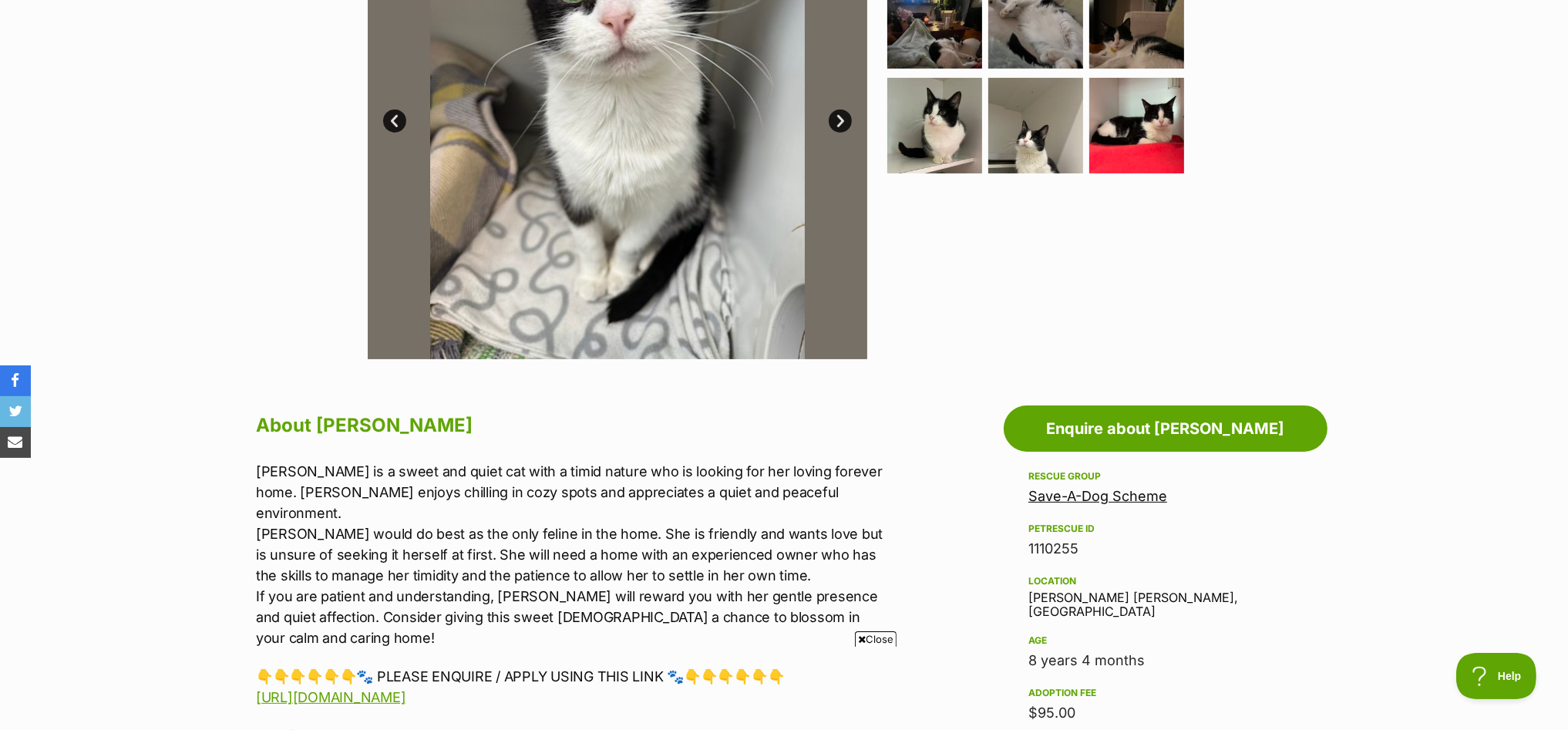
scroll to position [578, 0]
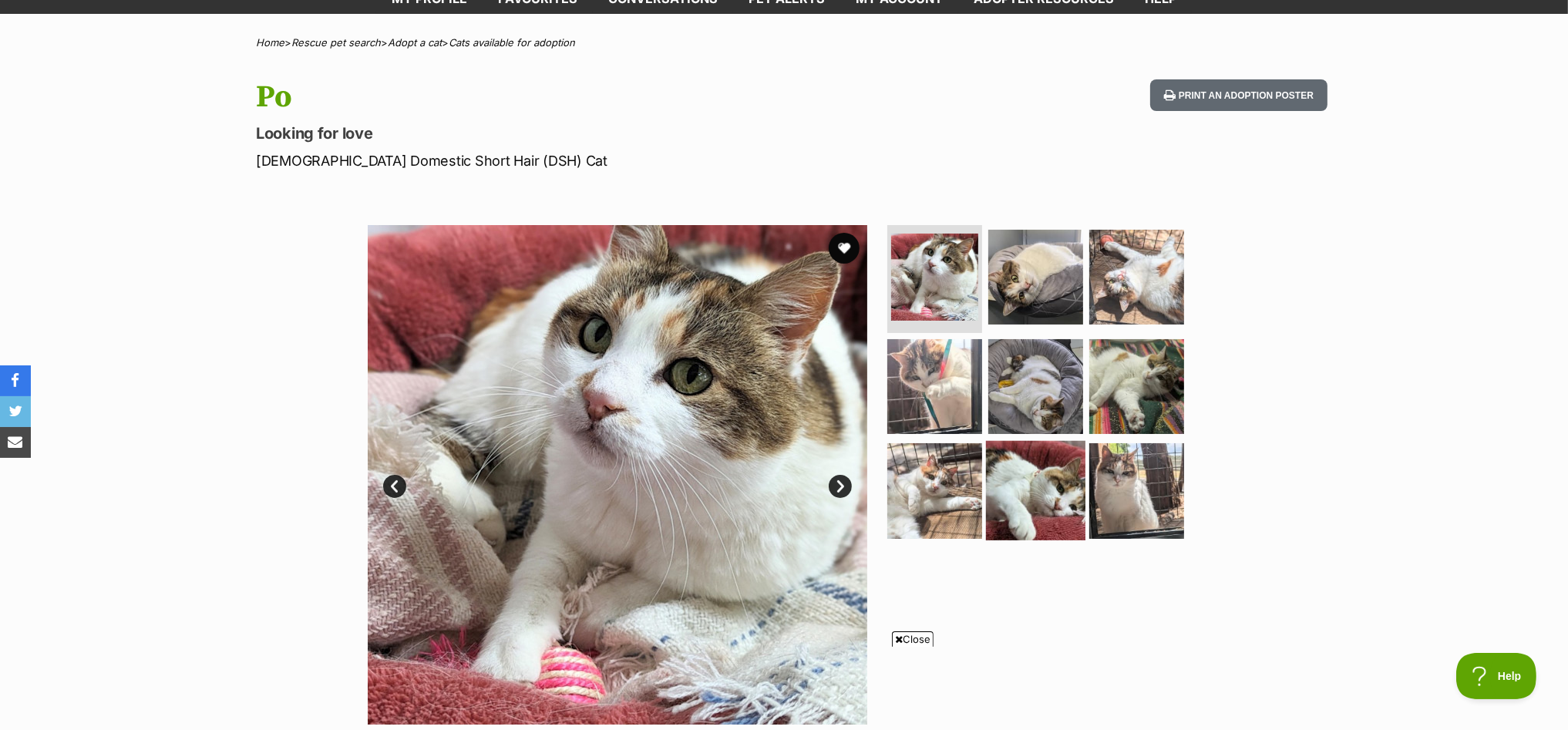
click at [1022, 476] on img at bounding box center [1036, 491] width 100 height 100
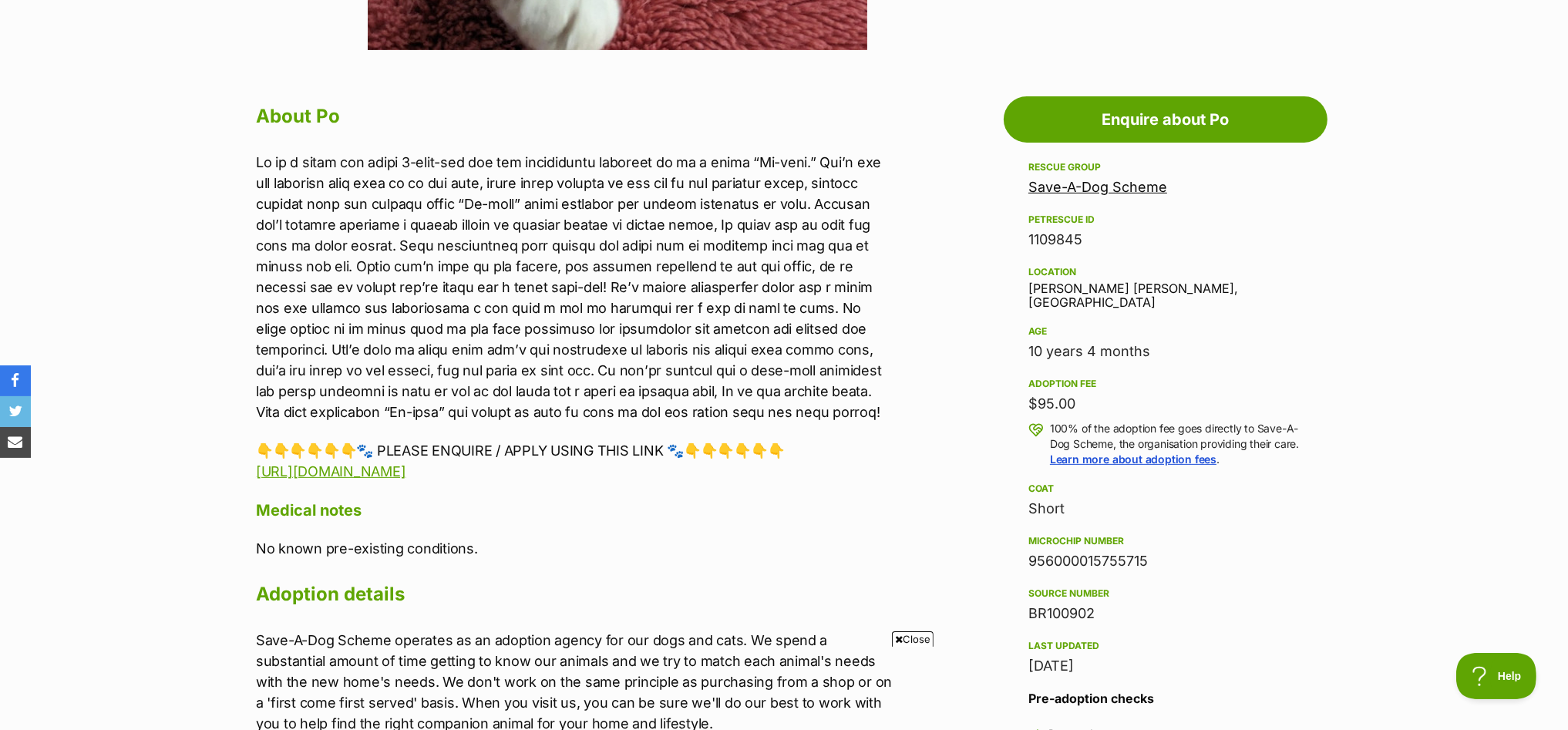
scroll to position [578, 0]
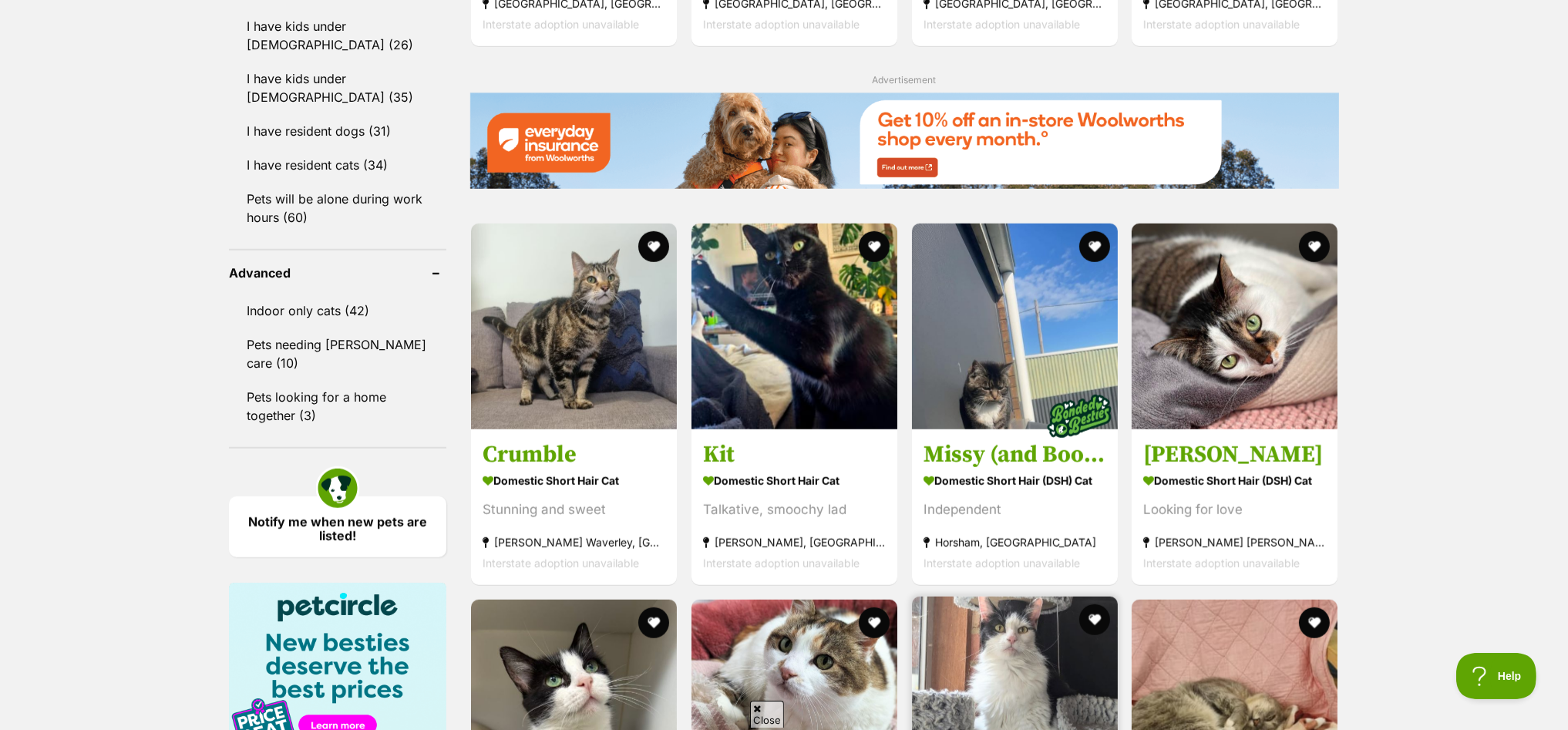
click at [1029, 596] on img at bounding box center [1015, 699] width 206 height 206
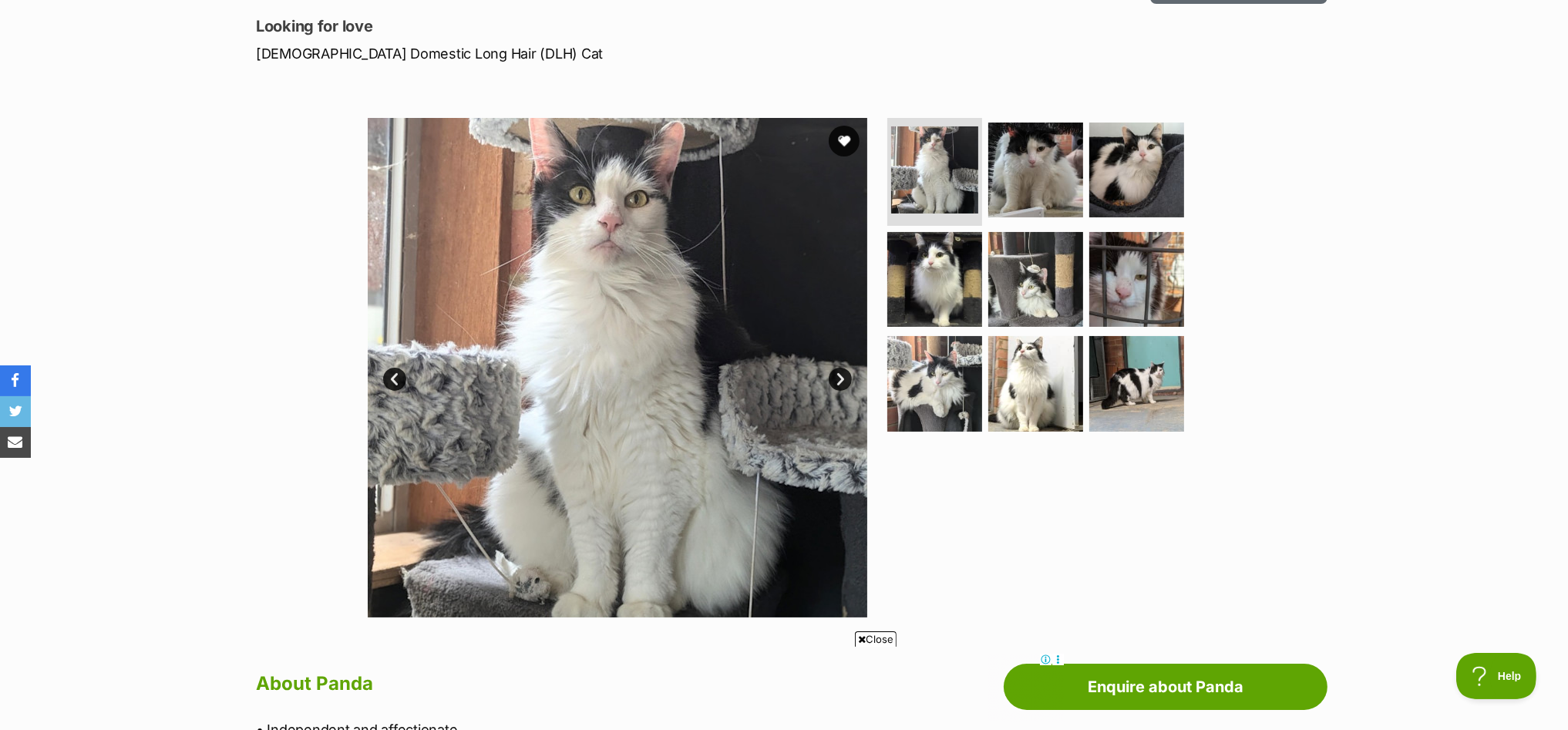
scroll to position [192, 0]
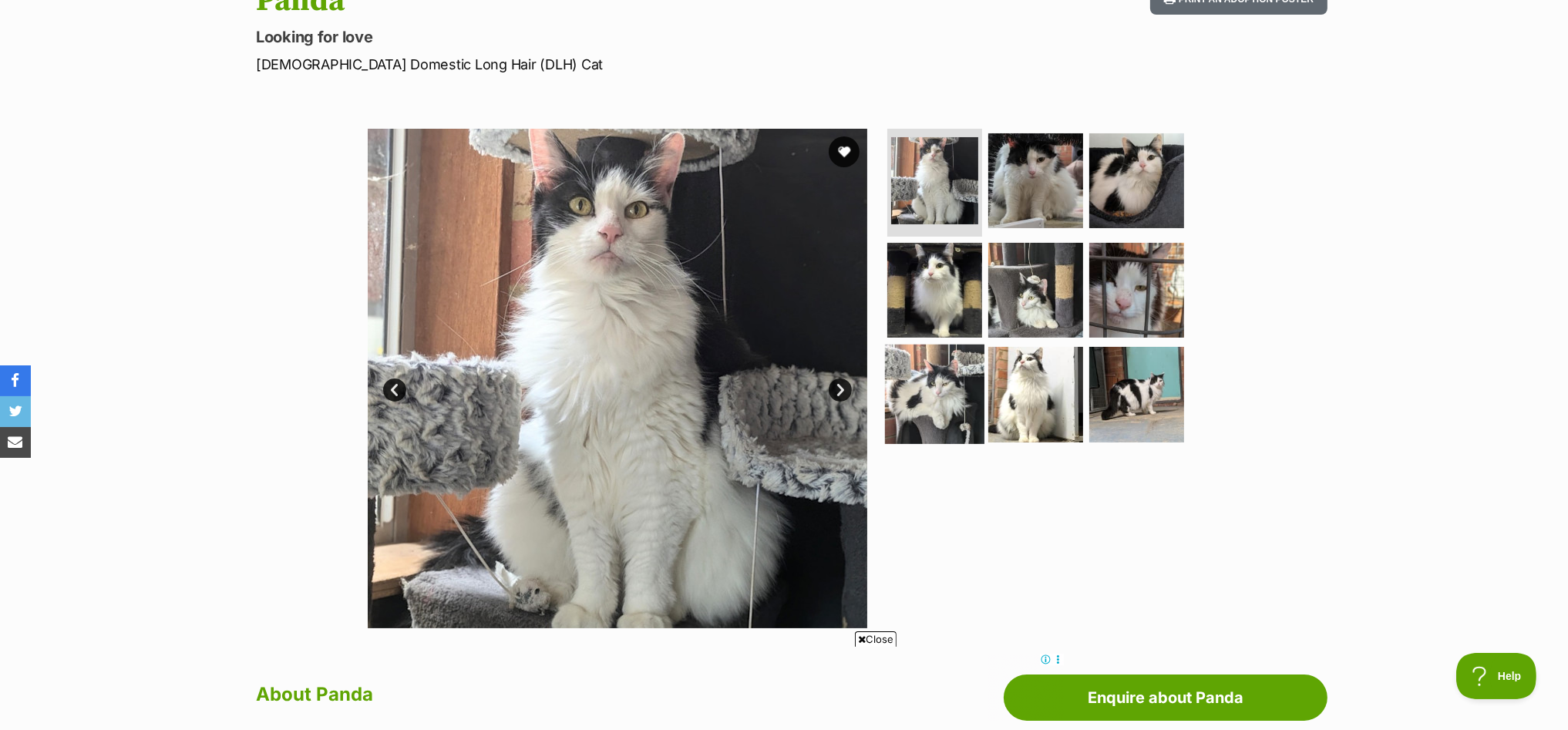
click at [944, 393] on img at bounding box center [935, 394] width 100 height 100
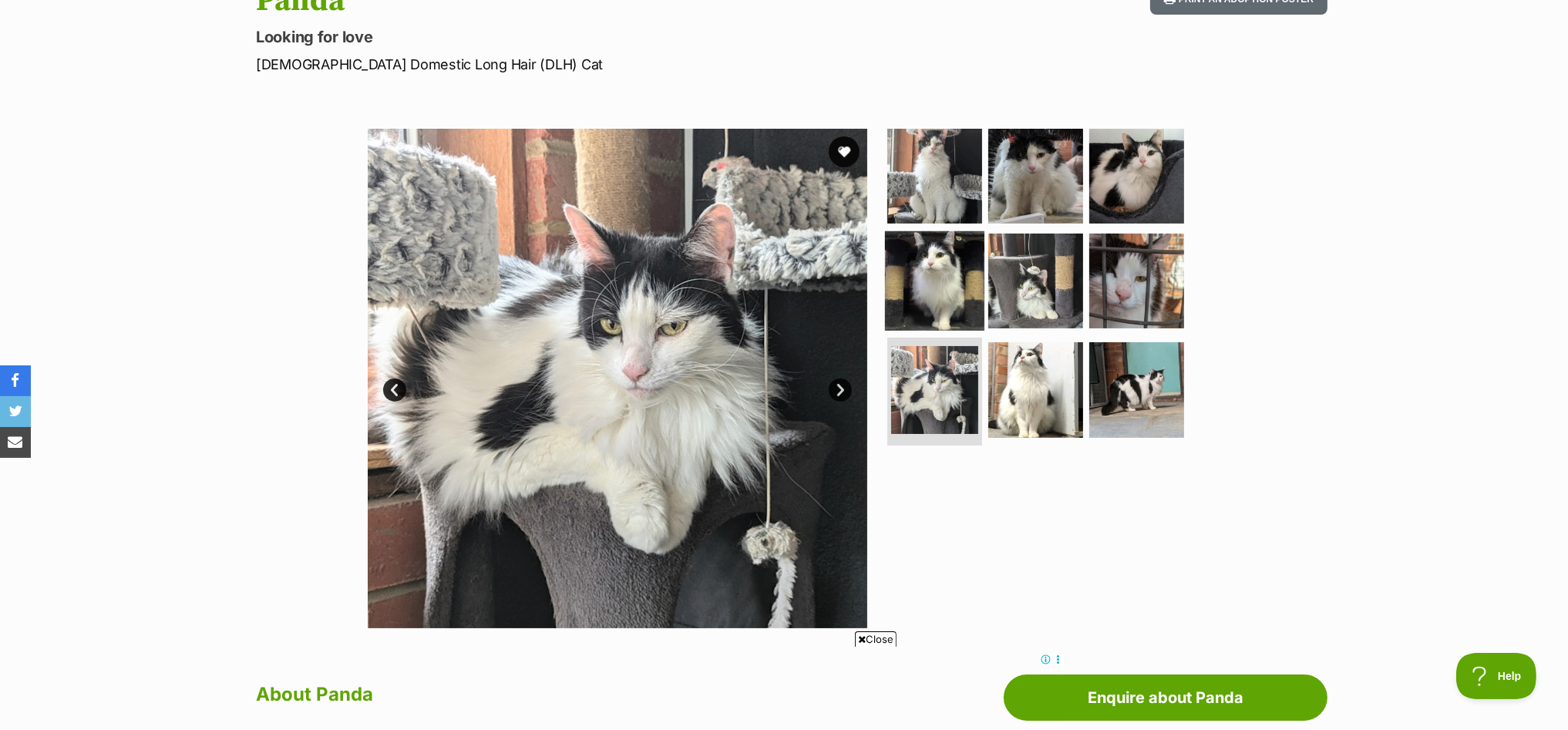
click at [955, 271] on img at bounding box center [935, 280] width 100 height 100
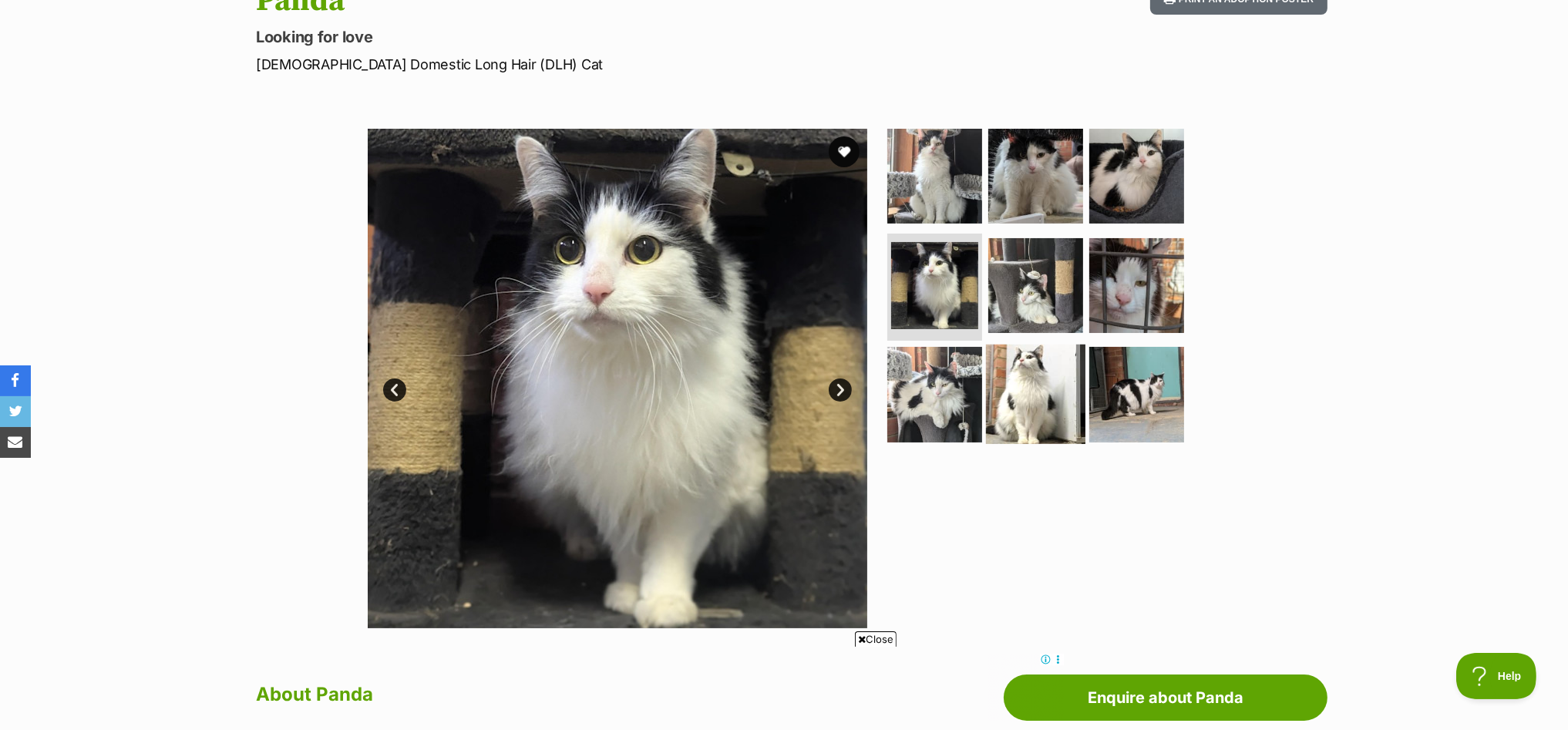
click at [1021, 378] on img at bounding box center [1036, 394] width 100 height 100
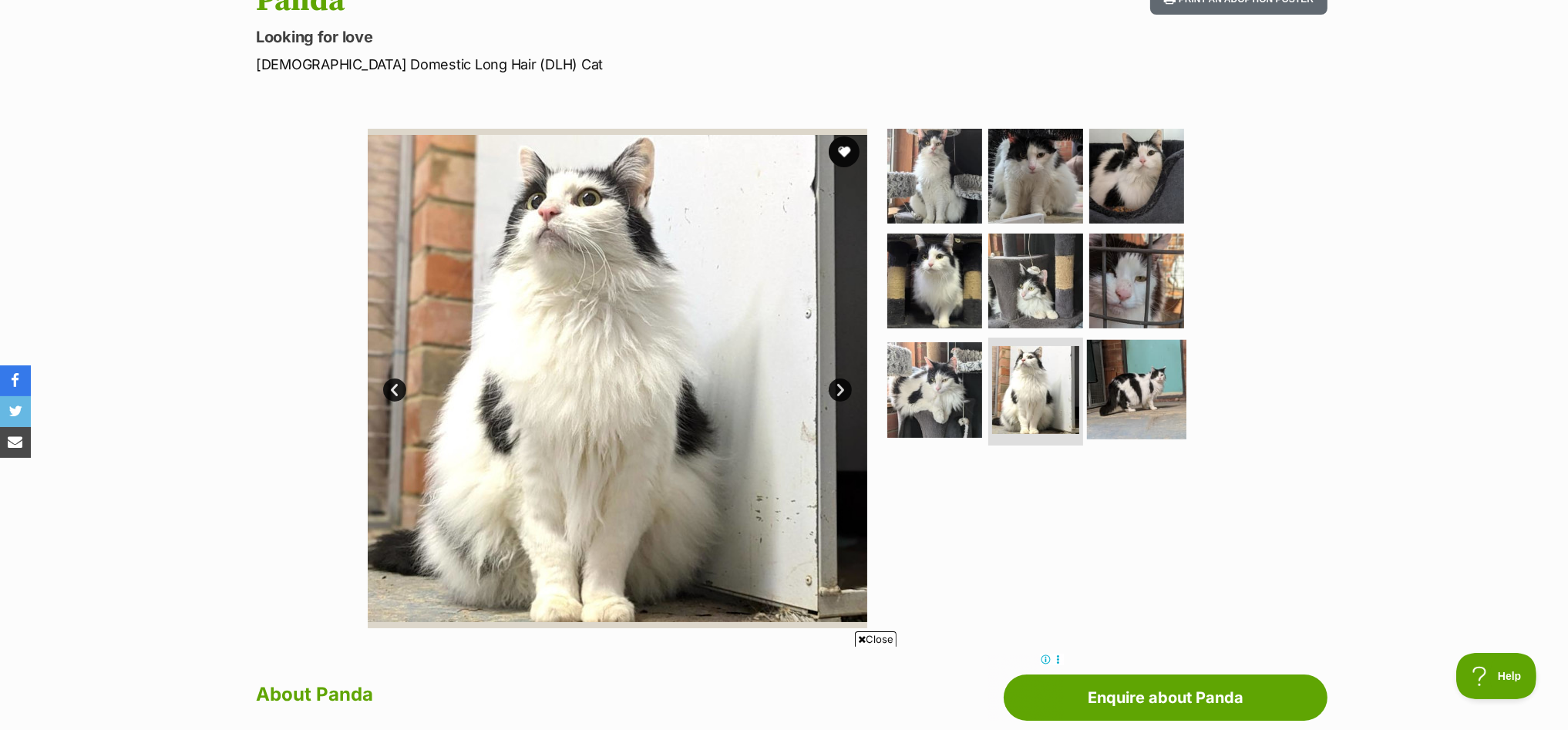
click at [1128, 387] on img at bounding box center [1137, 390] width 100 height 100
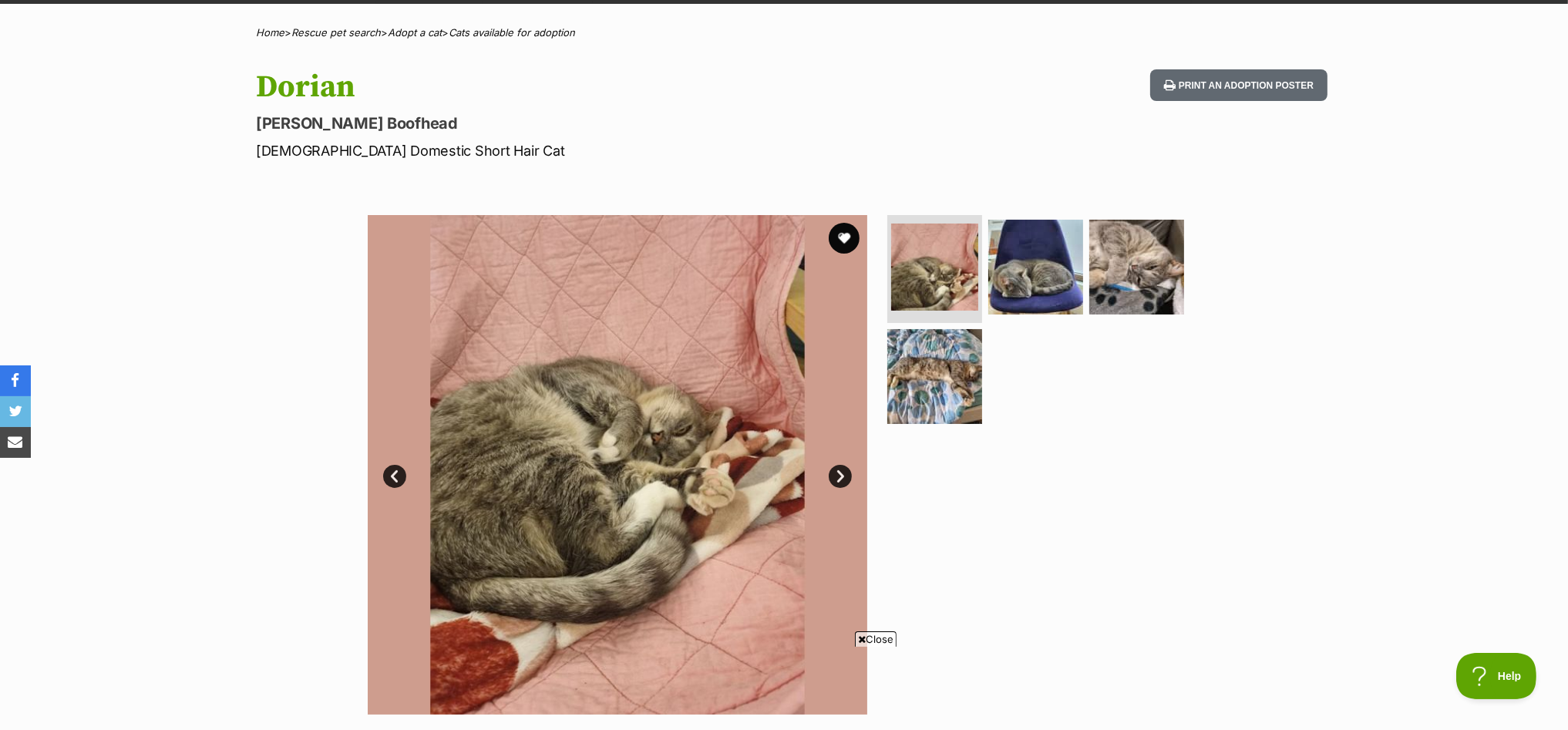
scroll to position [96, 0]
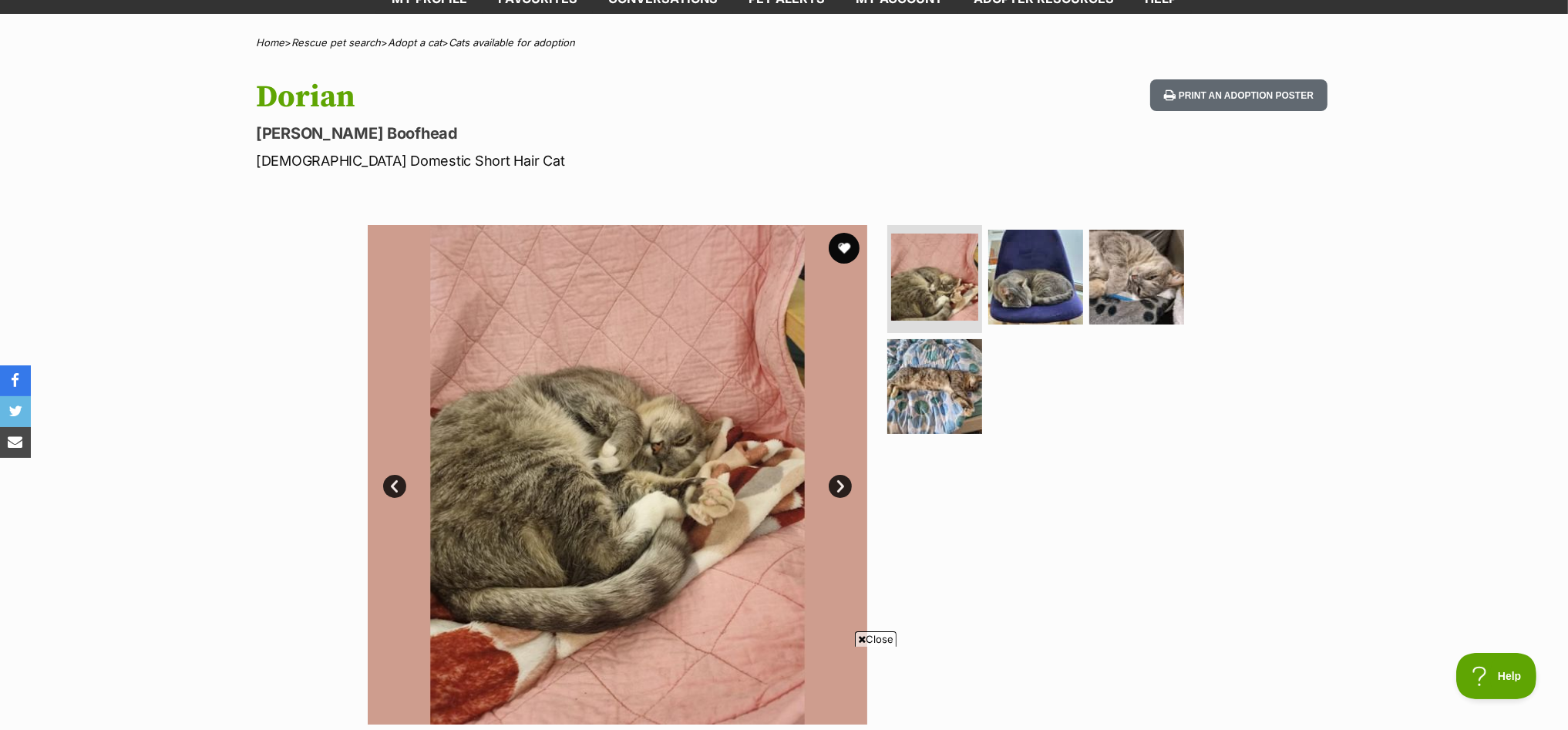
click at [846, 479] on link "Next" at bounding box center [840, 486] width 23 height 23
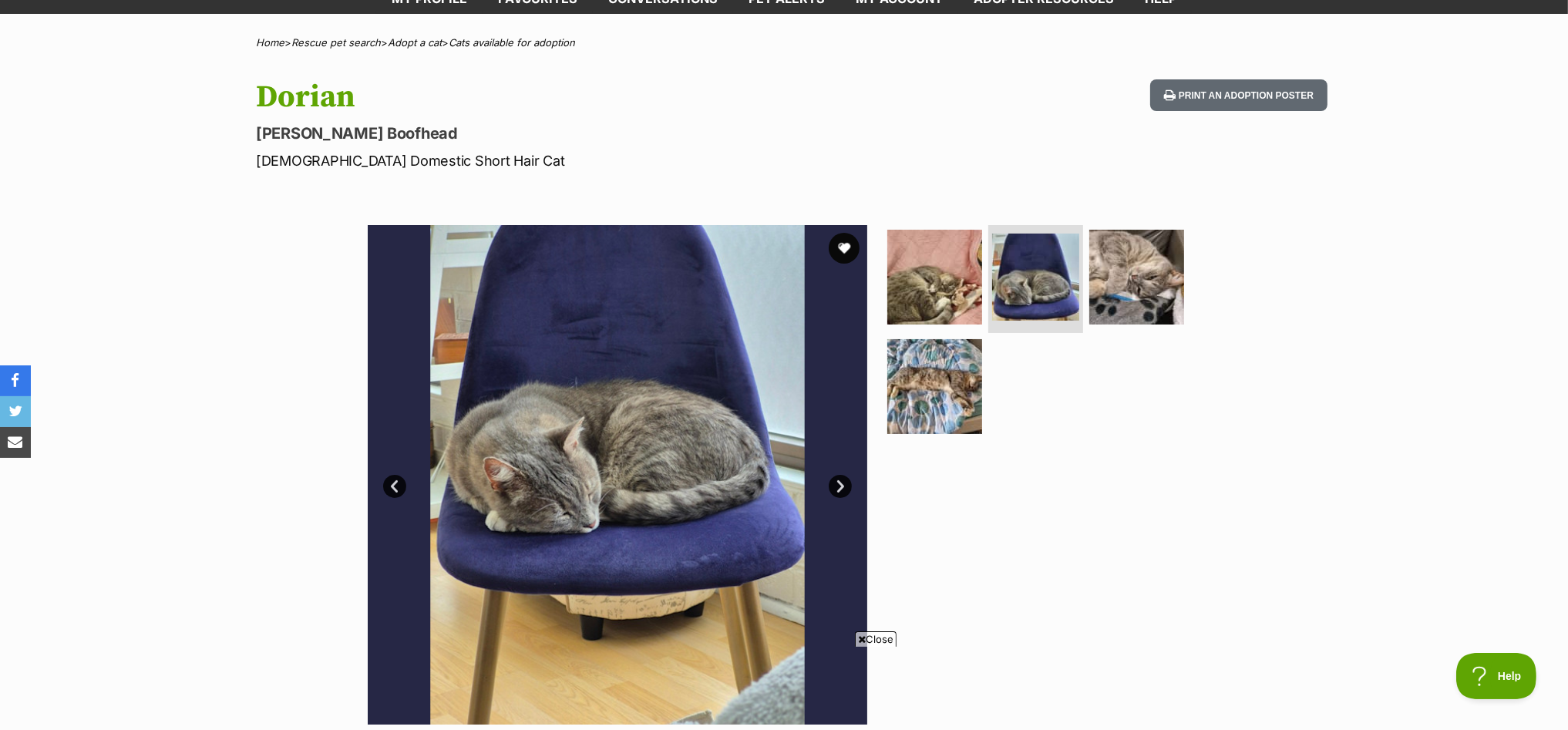
click at [844, 479] on link "Next" at bounding box center [840, 486] width 23 height 23
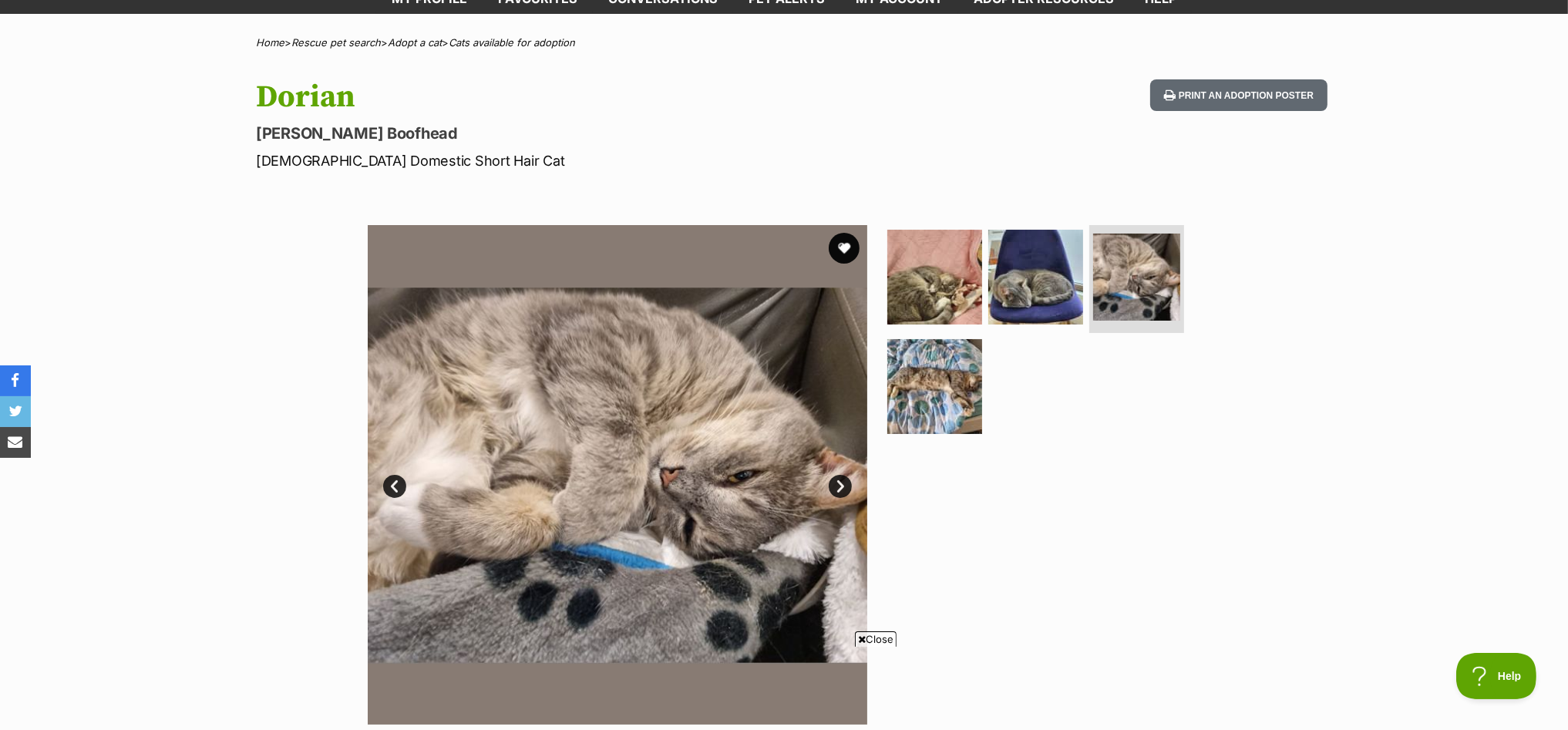
click at [844, 479] on link "Next" at bounding box center [840, 486] width 23 height 23
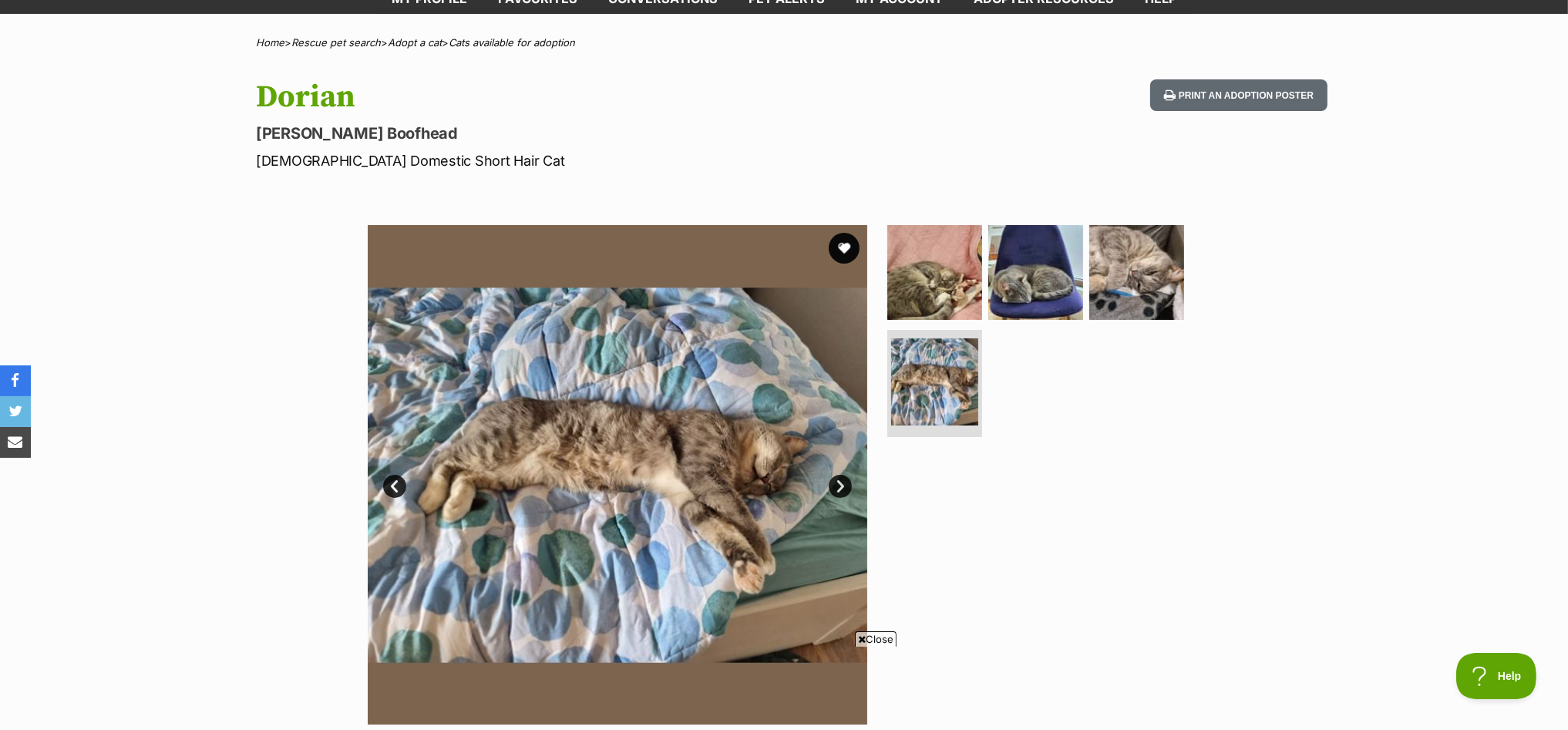
click at [844, 479] on link "Next" at bounding box center [840, 486] width 23 height 23
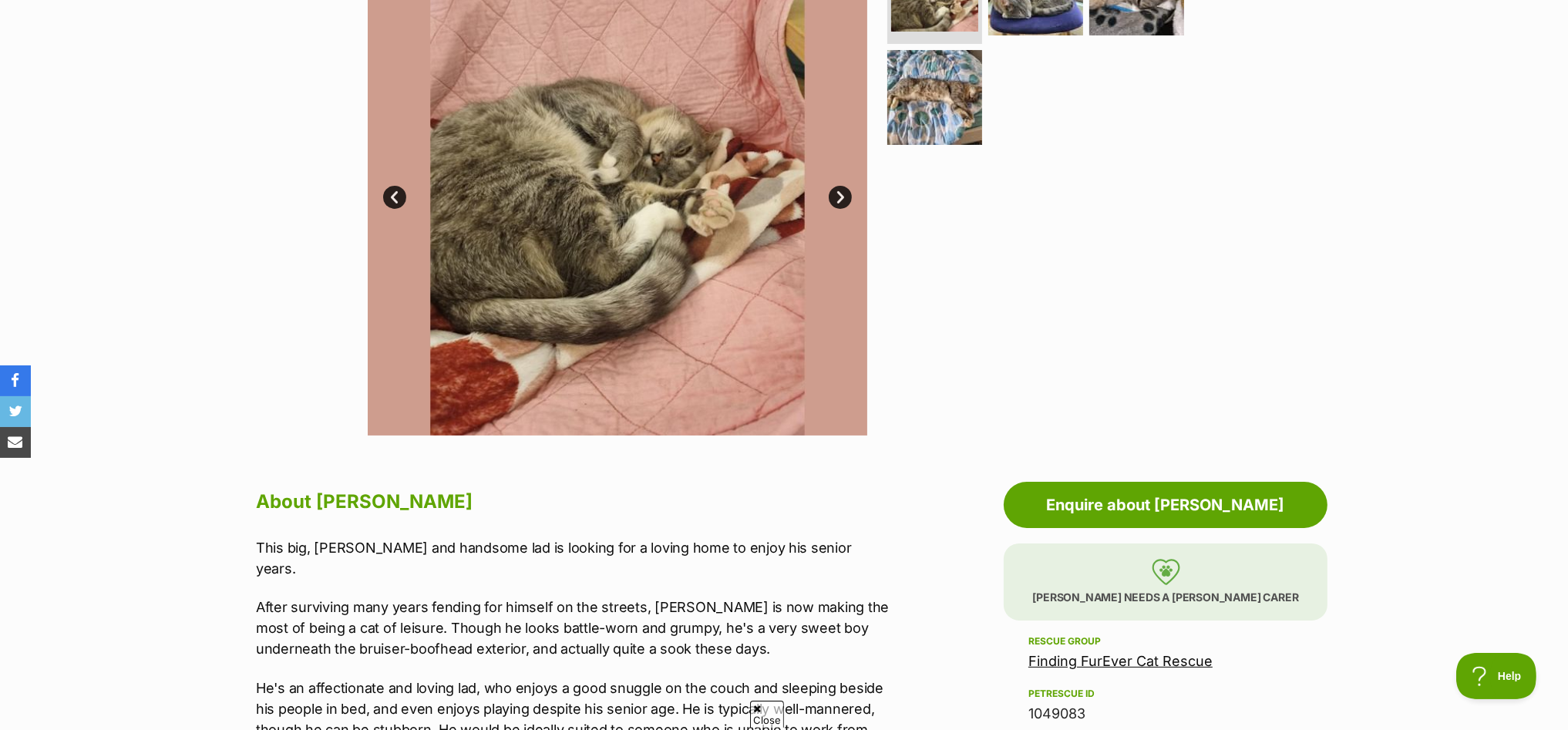
scroll to position [0, 0]
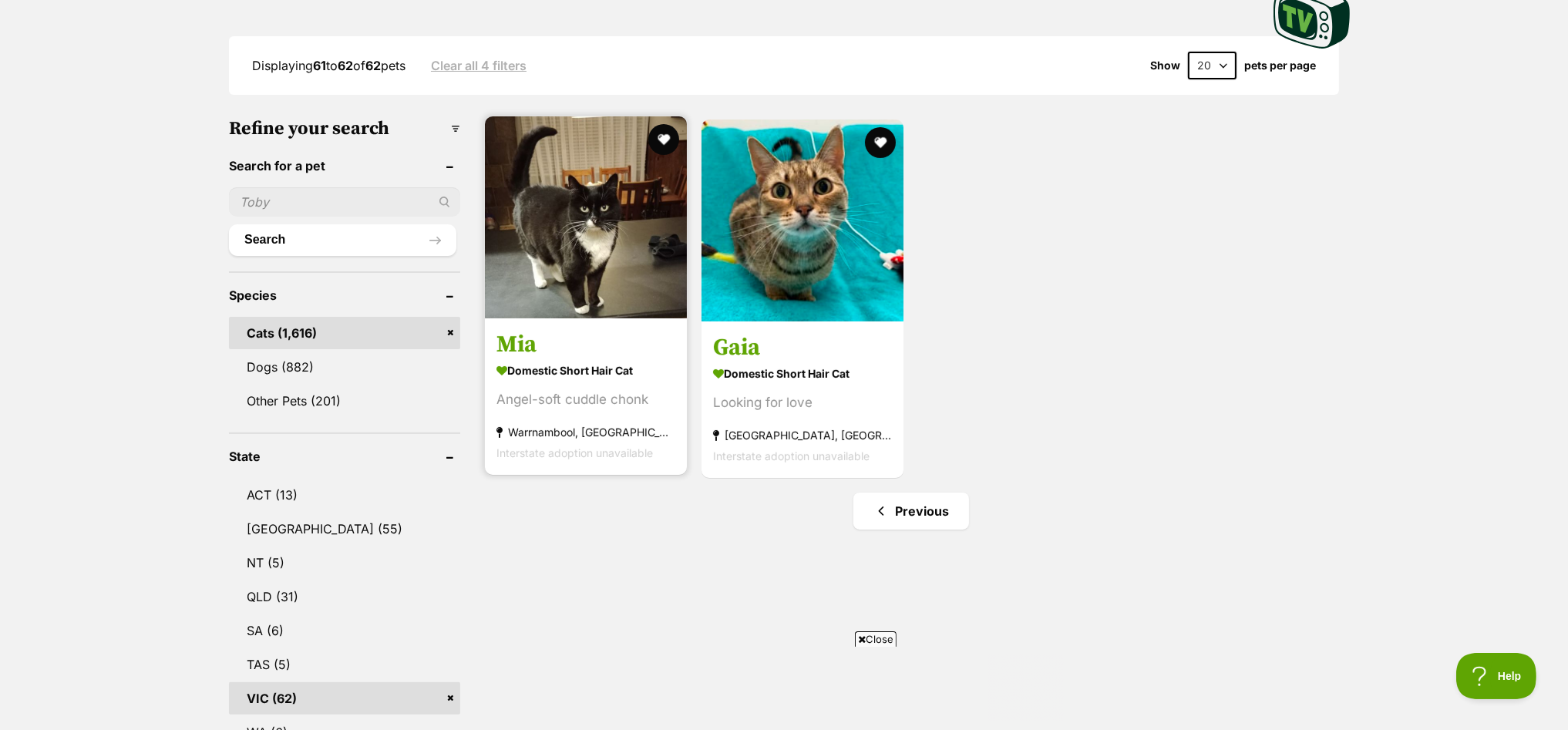
click at [570, 222] on img at bounding box center [586, 218] width 202 height 202
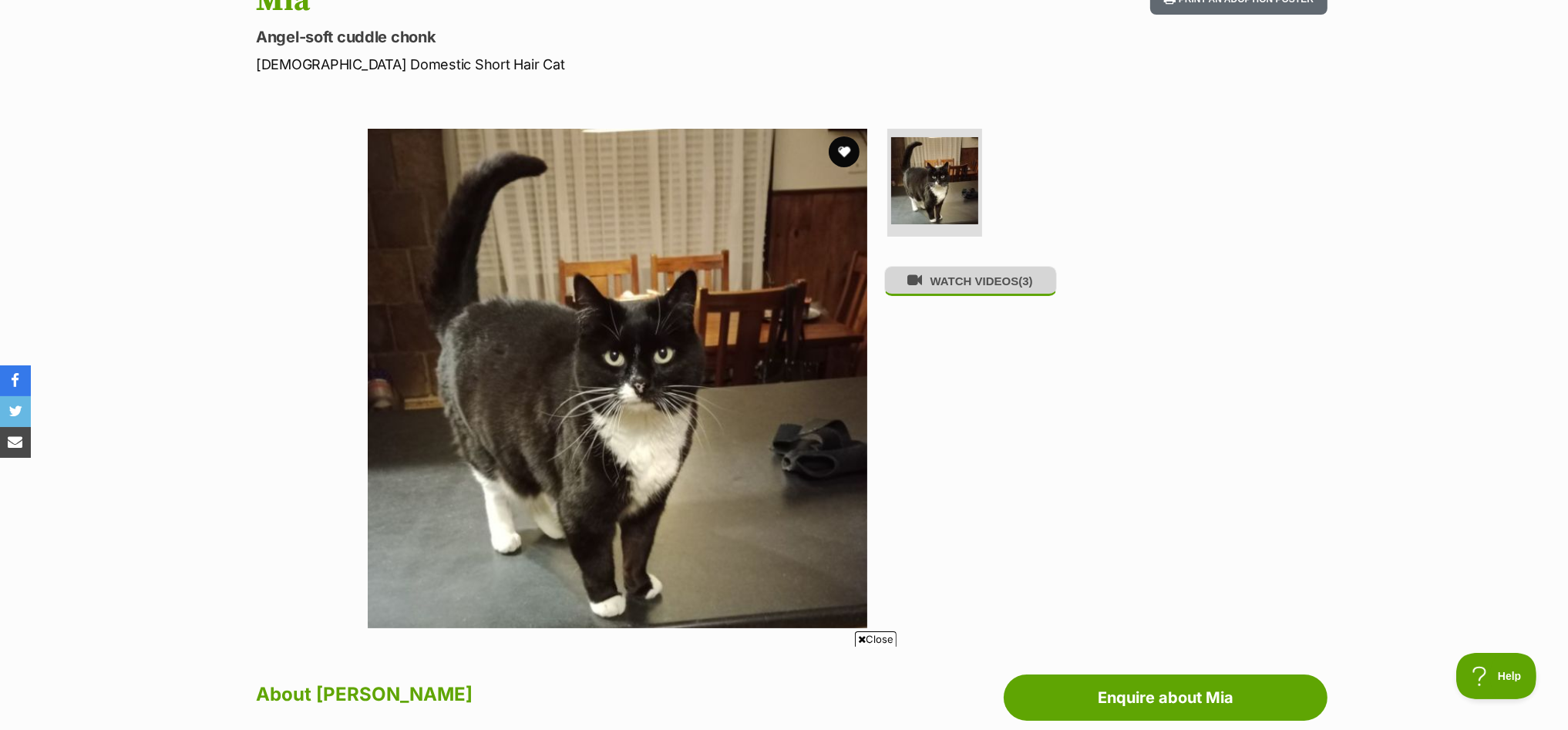
click at [991, 293] on button "WATCH VIDEOS (3)" at bounding box center [970, 281] width 173 height 30
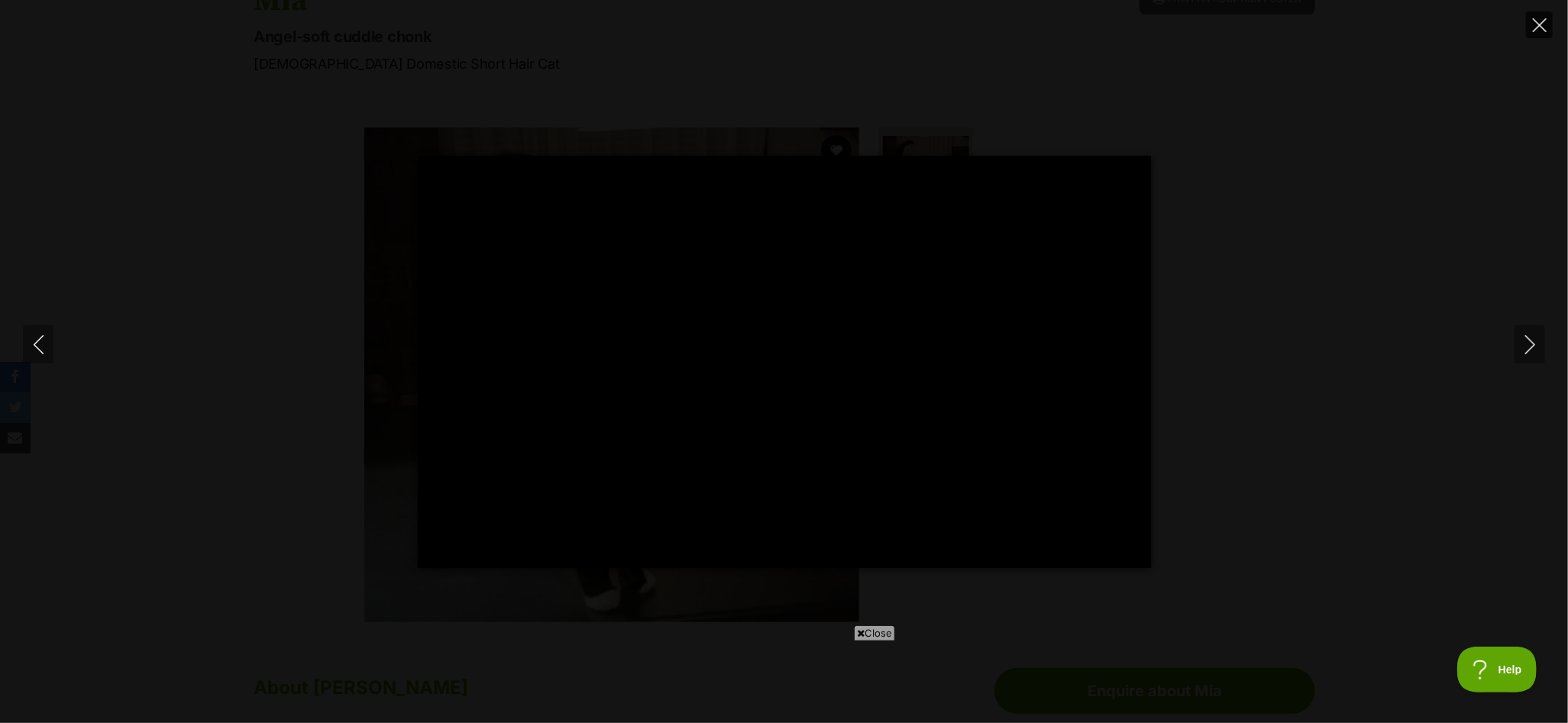
click at [1540, 20] on icon "Close" at bounding box center [1540, 25] width 14 height 14
type input "43.61"
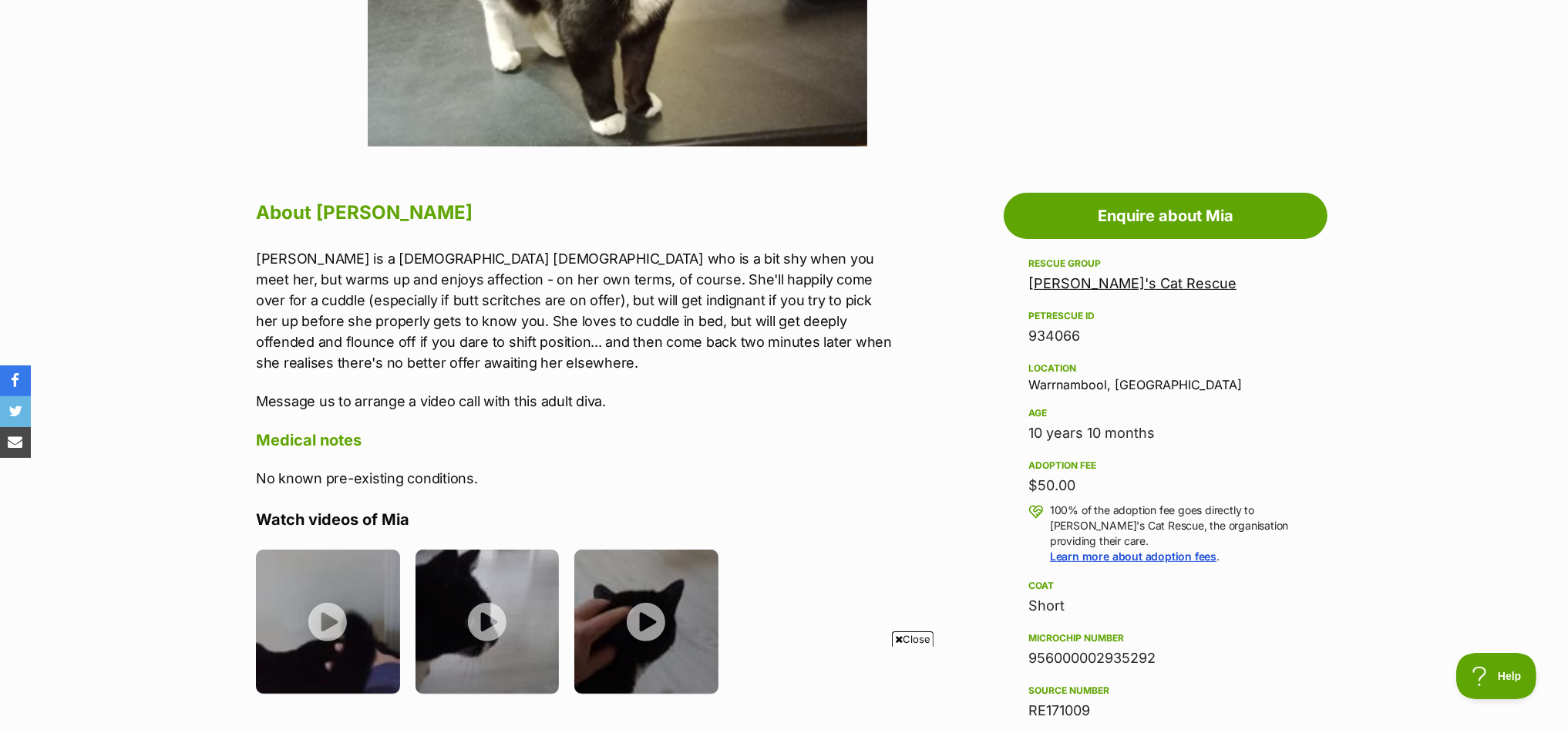
scroll to position [481, 0]
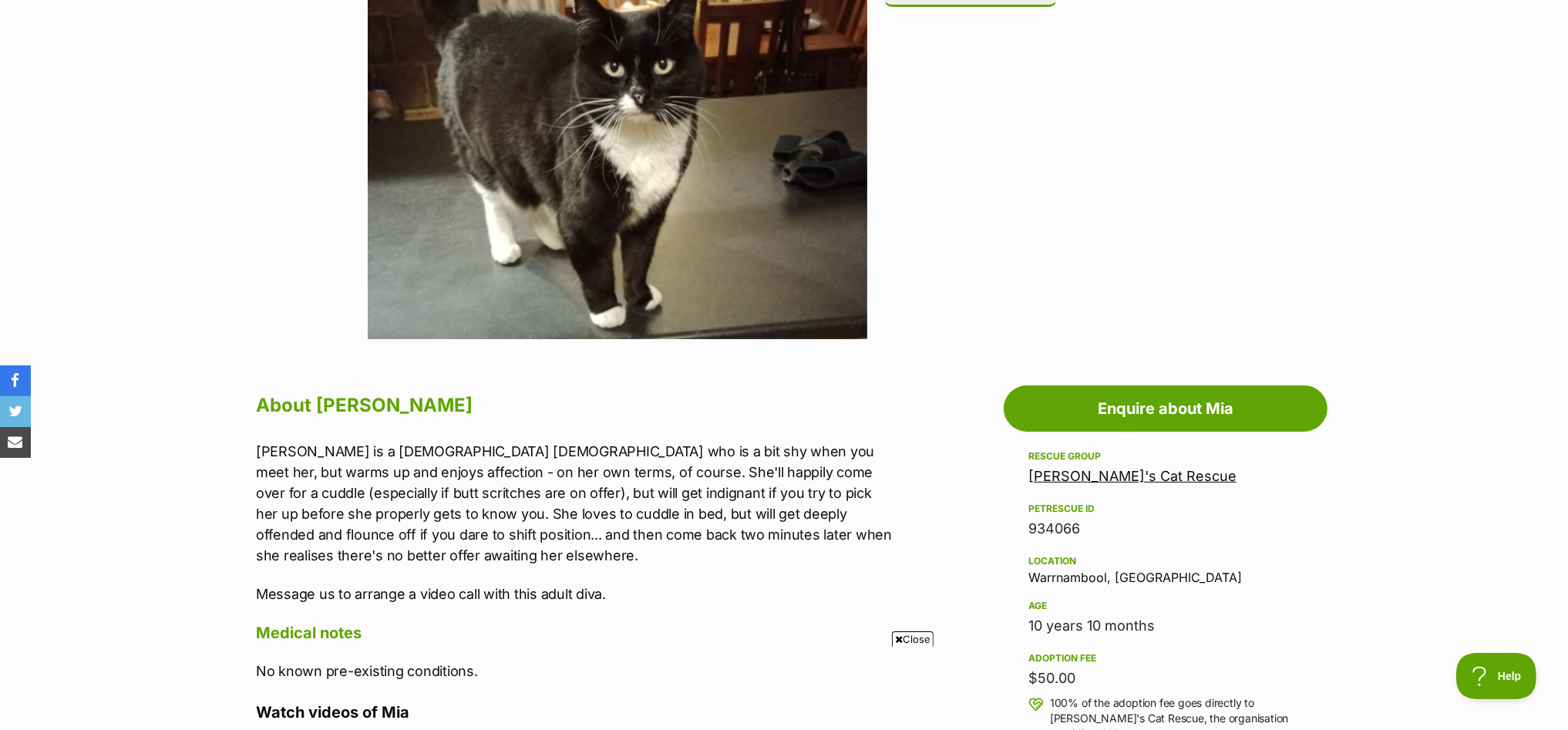
click at [1112, 480] on link "[PERSON_NAME]'s Cat Rescue" at bounding box center [1133, 476] width 208 height 16
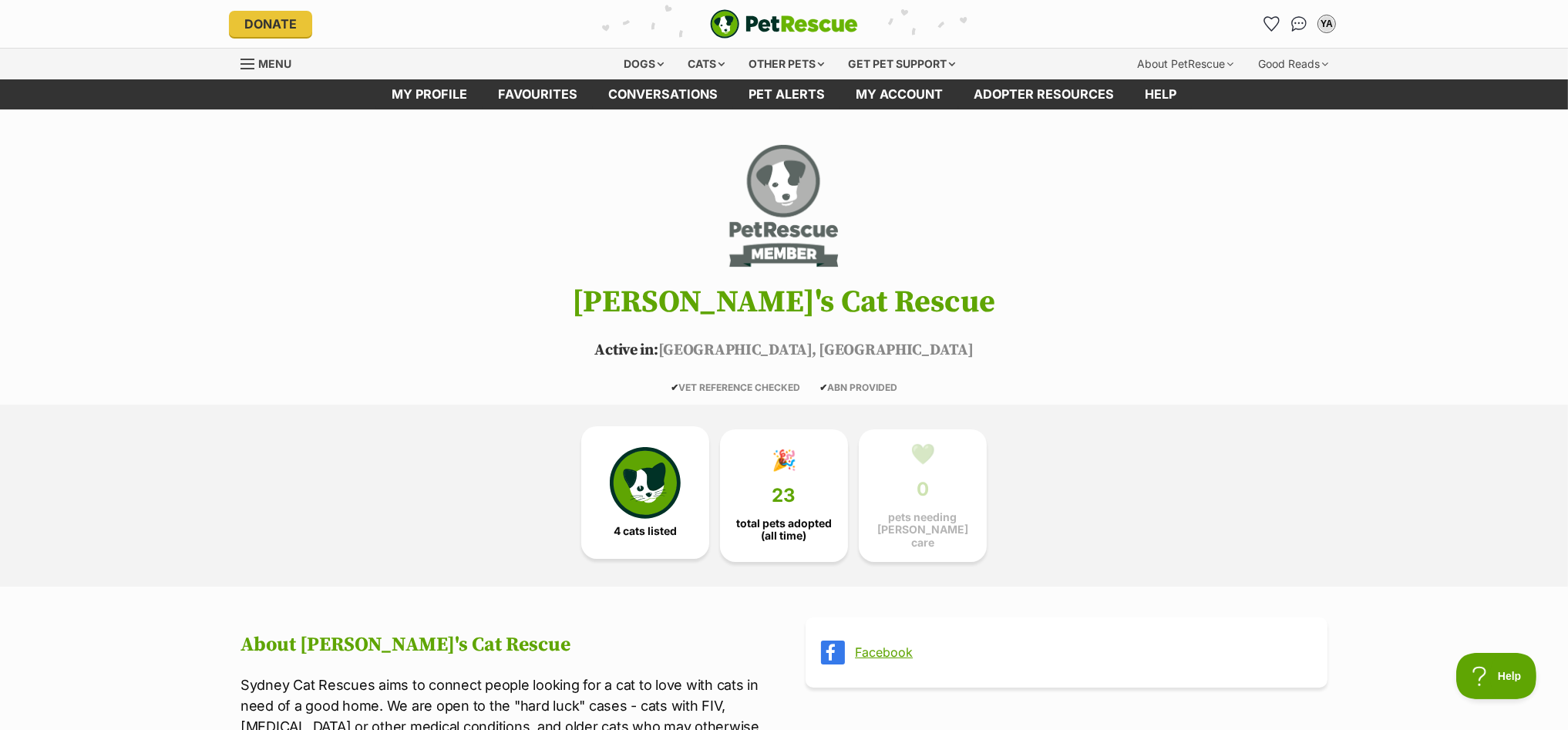
click at [658, 537] on link "4 cats listed" at bounding box center [645, 493] width 128 height 133
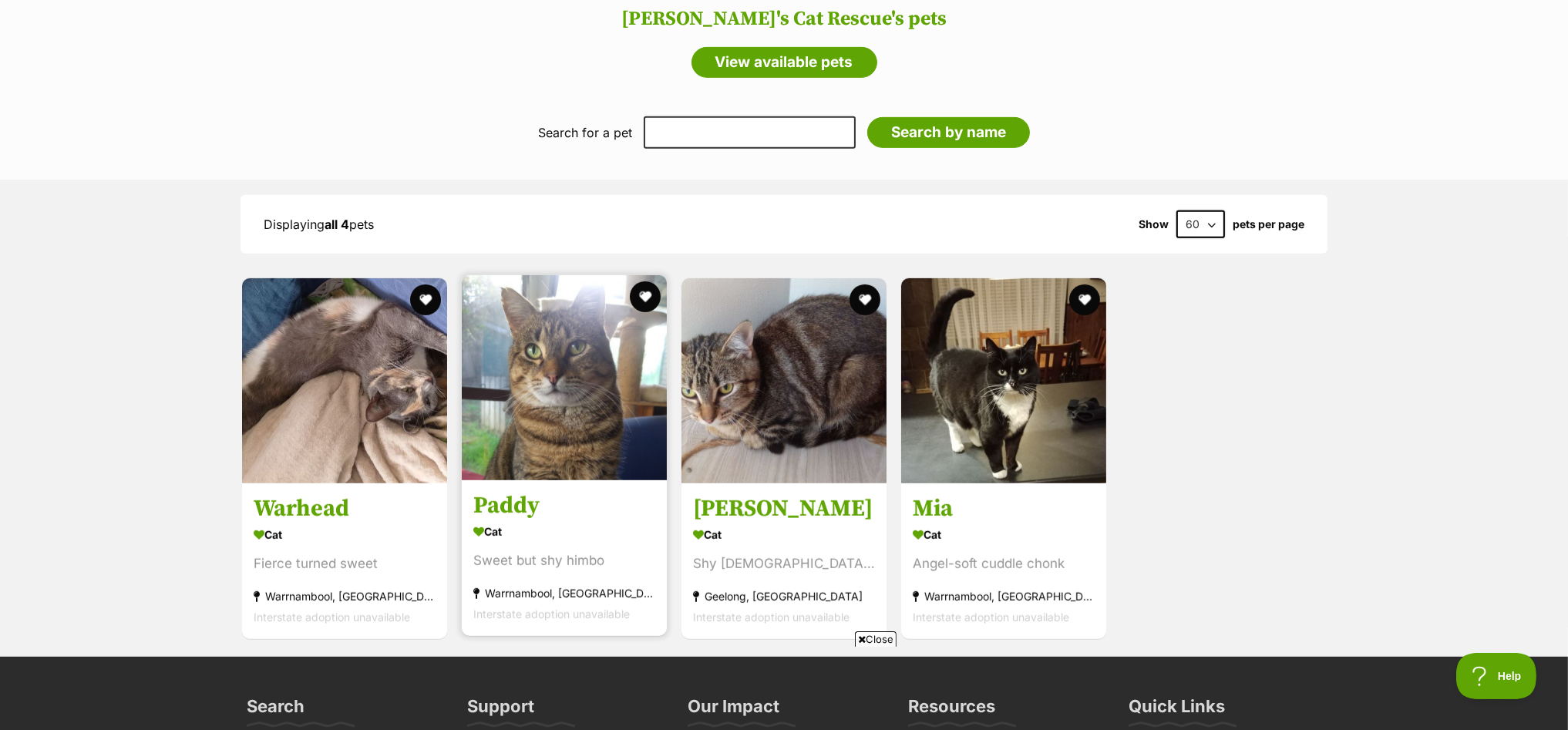
click at [548, 411] on img at bounding box center [564, 377] width 205 height 205
